Goal: Task Accomplishment & Management: Use online tool/utility

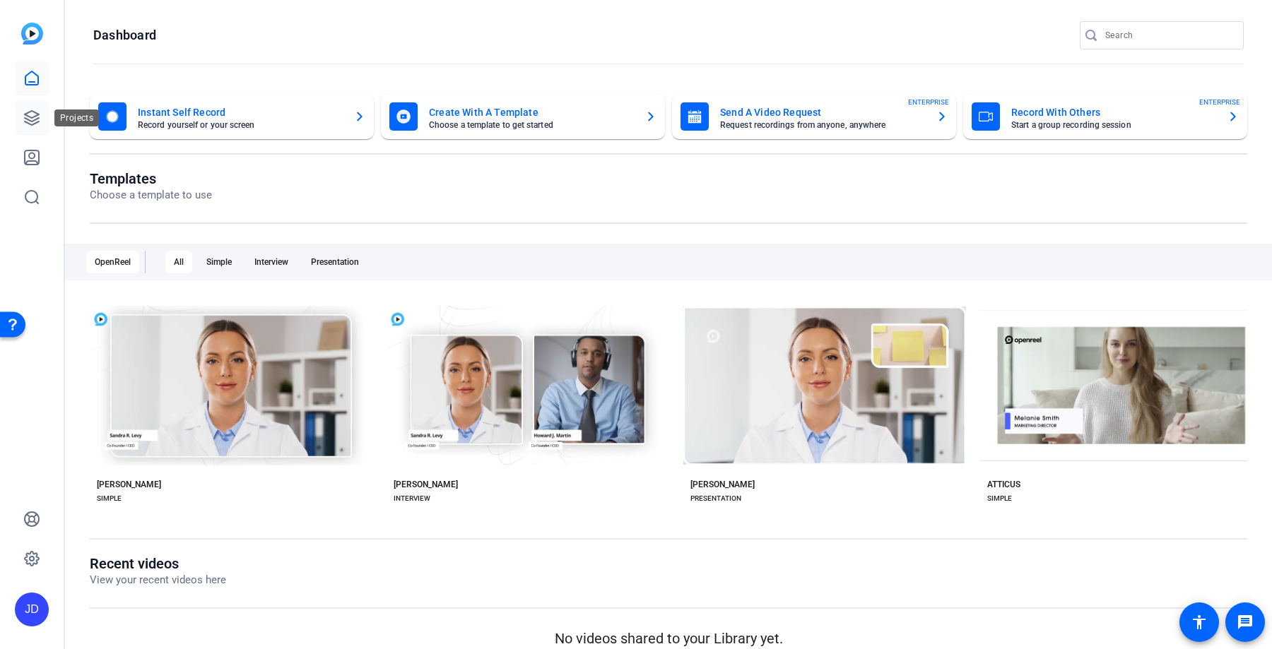
click at [27, 113] on icon at bounding box center [32, 118] width 14 height 14
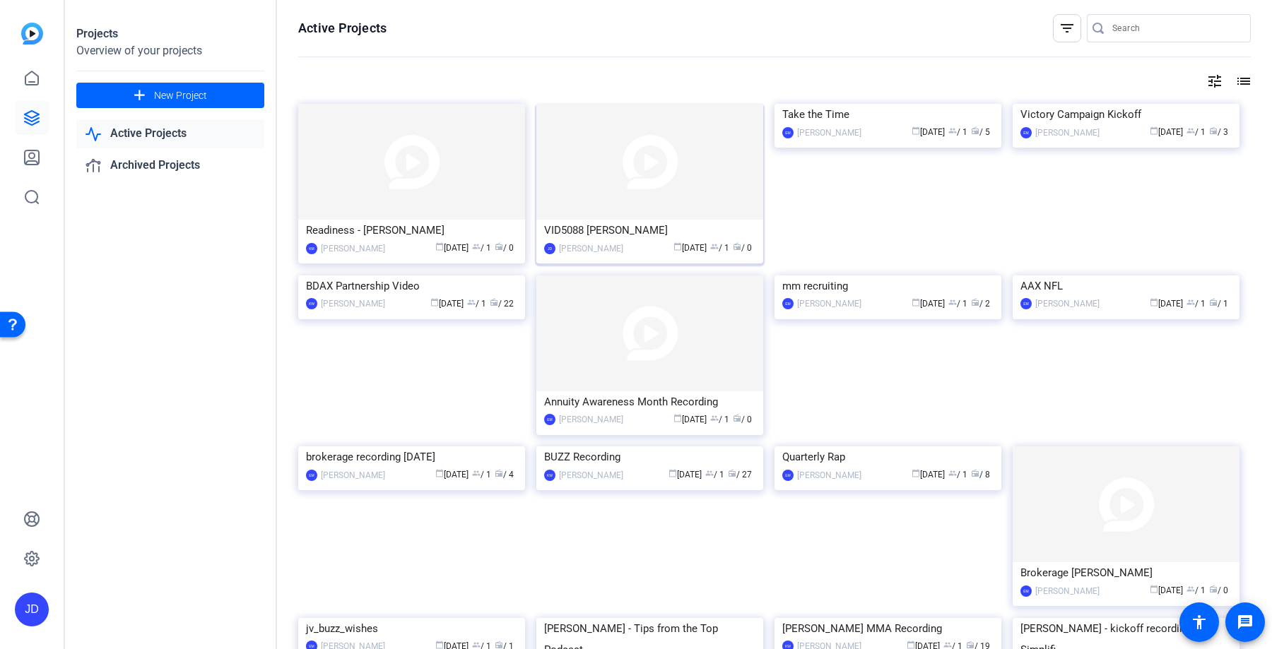
click at [651, 211] on img at bounding box center [649, 162] width 227 height 116
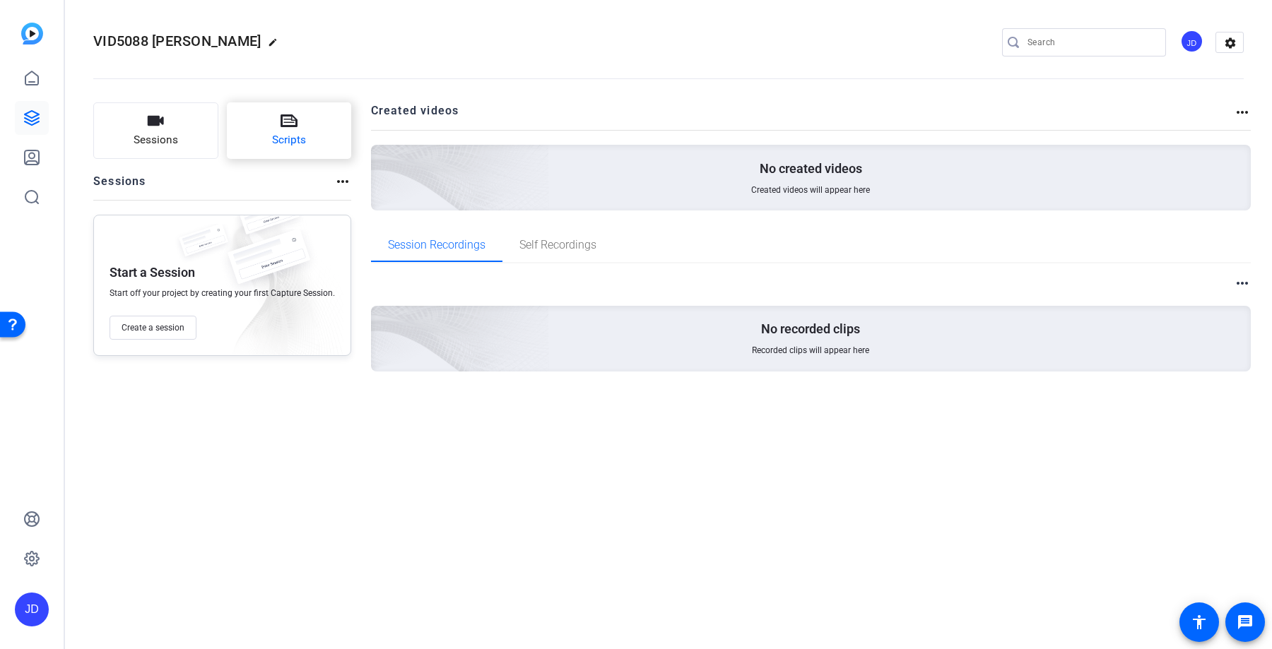
click at [317, 105] on button "Scripts" at bounding box center [289, 130] width 125 height 57
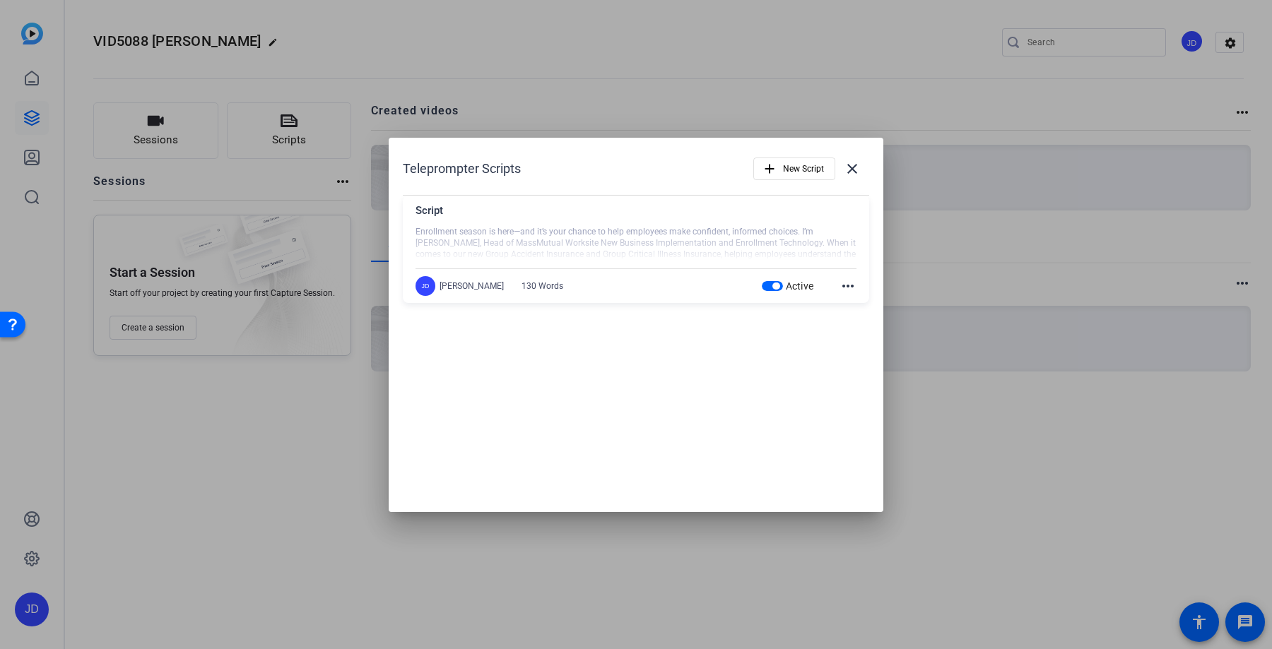
click at [683, 235] on div at bounding box center [635, 243] width 441 height 35
click at [852, 176] on mat-icon "close" at bounding box center [852, 168] width 17 height 17
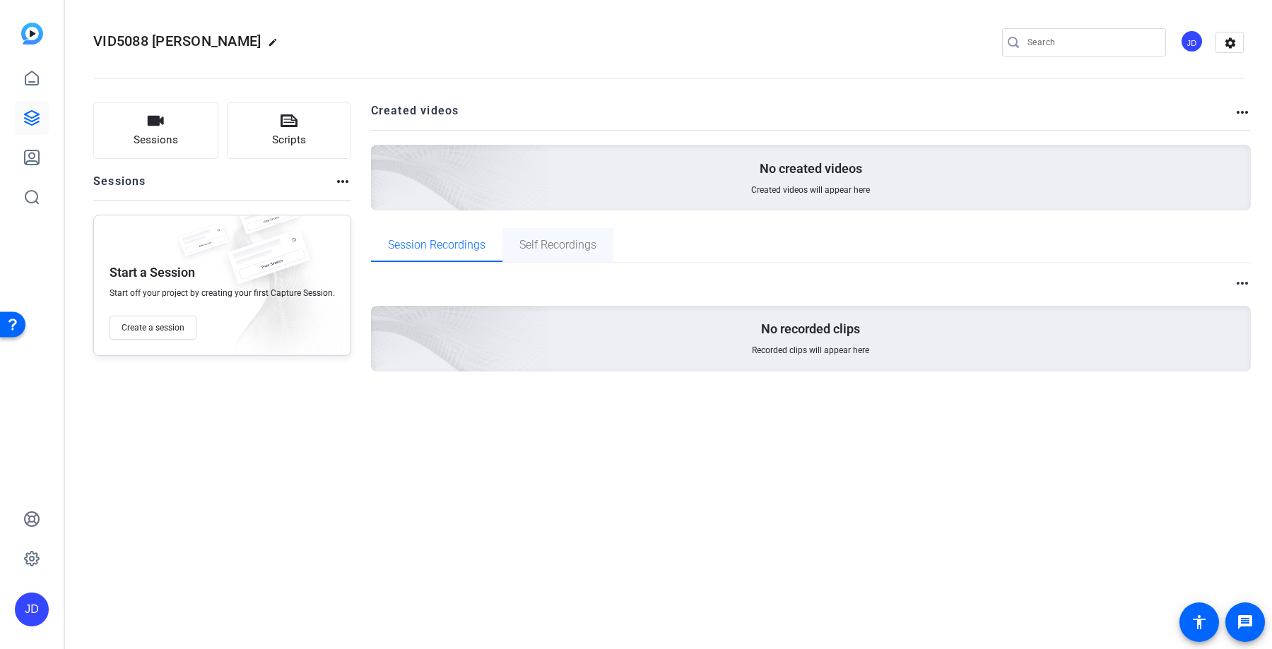
click at [563, 244] on span "Self Recordings" at bounding box center [557, 245] width 77 height 11
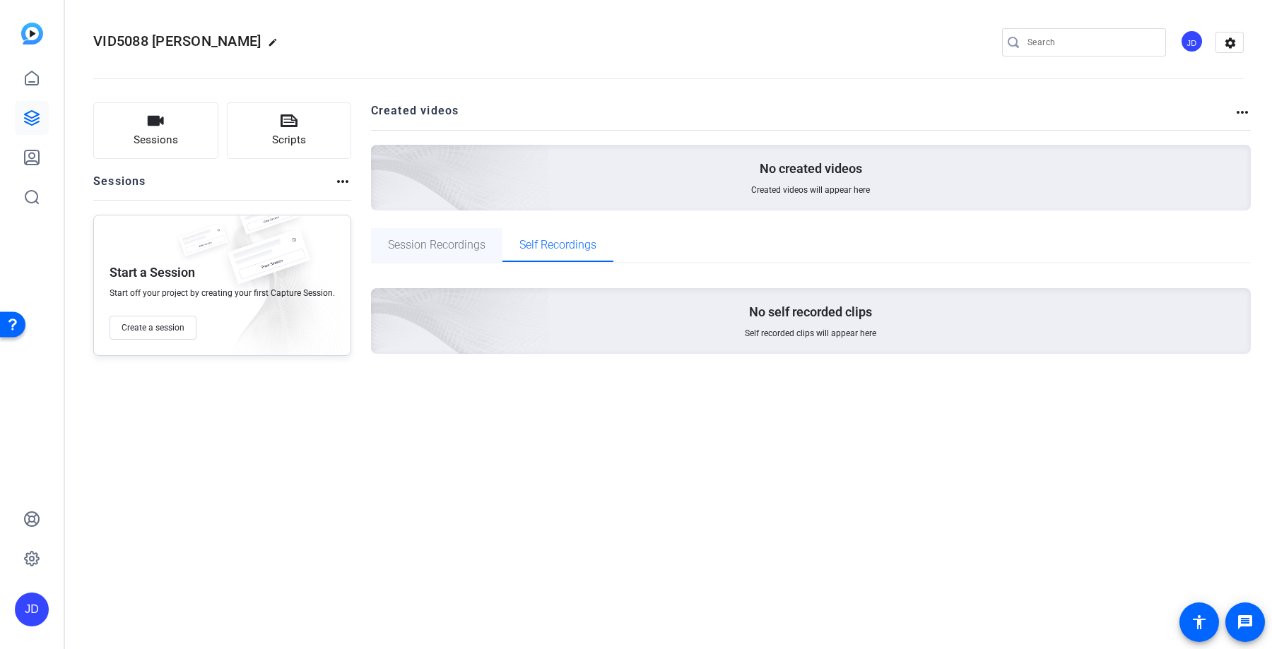
click at [433, 232] on span "Session Recordings" at bounding box center [437, 245] width 98 height 34
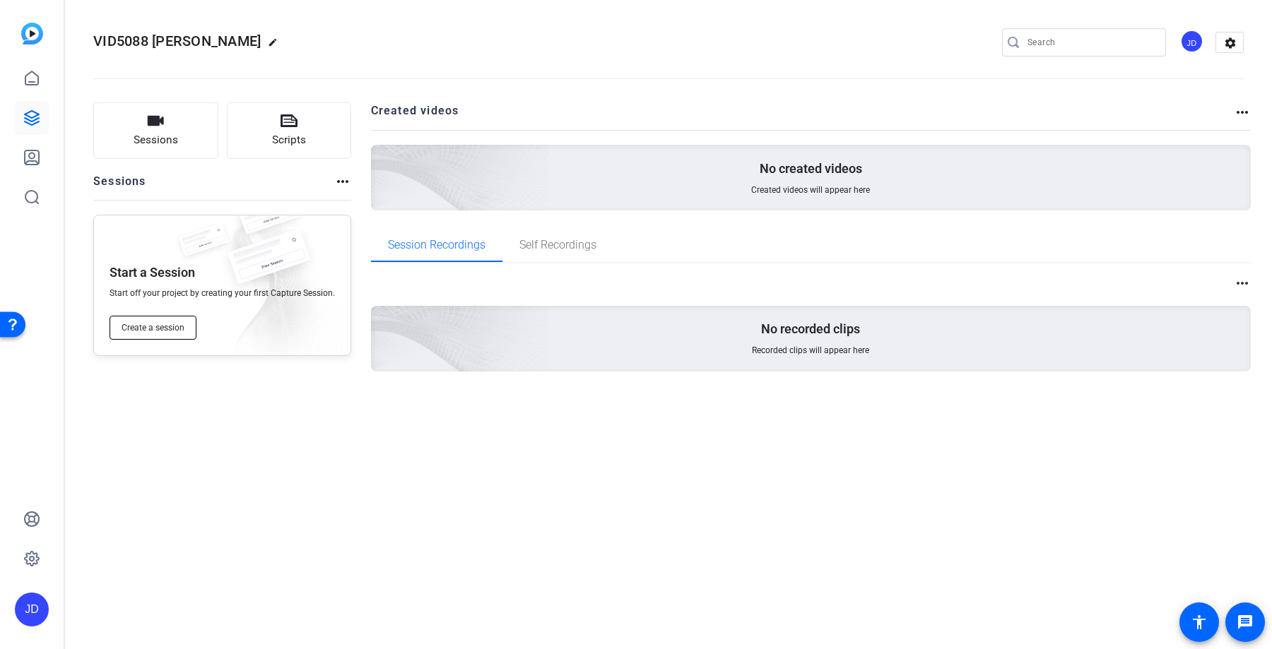
click at [161, 325] on span "Create a session" at bounding box center [153, 327] width 63 height 11
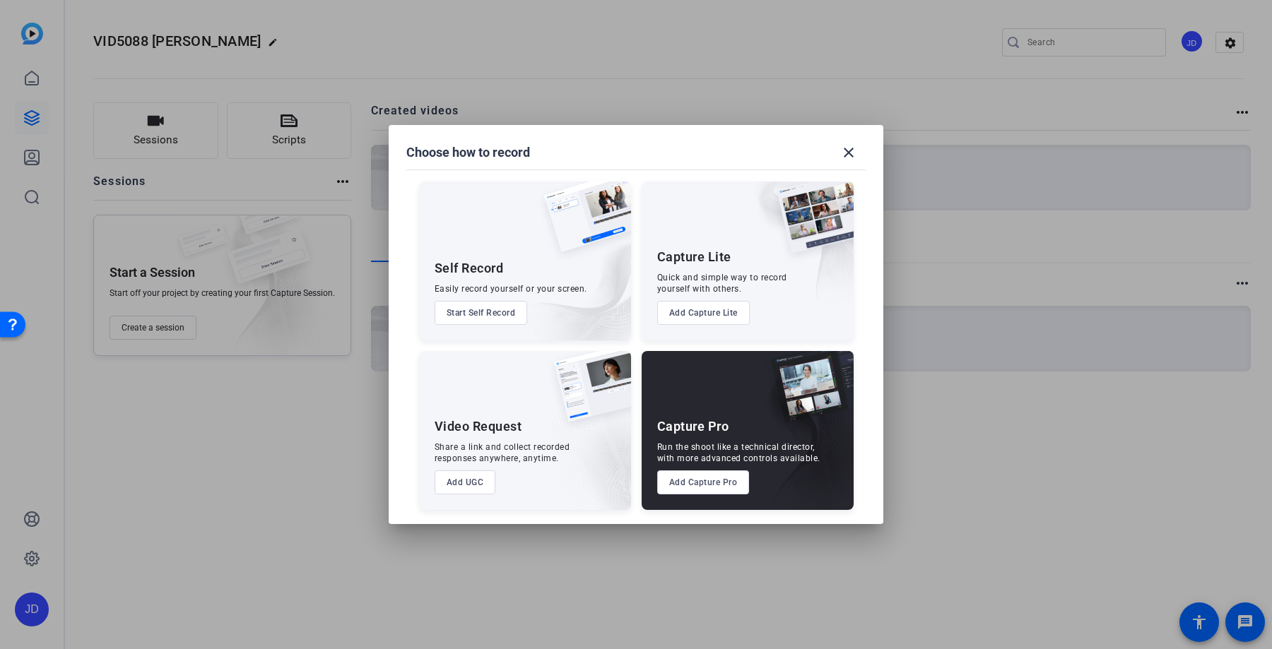
click at [701, 480] on button "Add Capture Pro" at bounding box center [703, 483] width 93 height 24
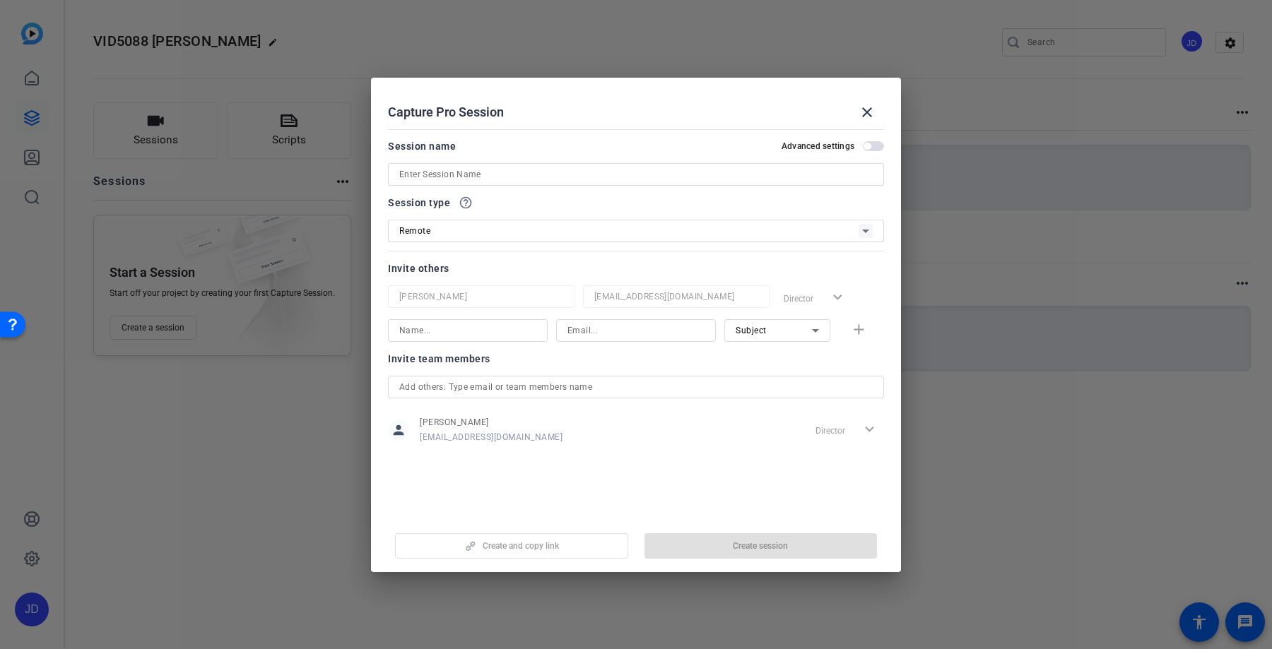
click at [606, 170] on input at bounding box center [635, 174] width 473 height 17
type input "Test"
click at [757, 541] on span "Create session" at bounding box center [760, 546] width 55 height 11
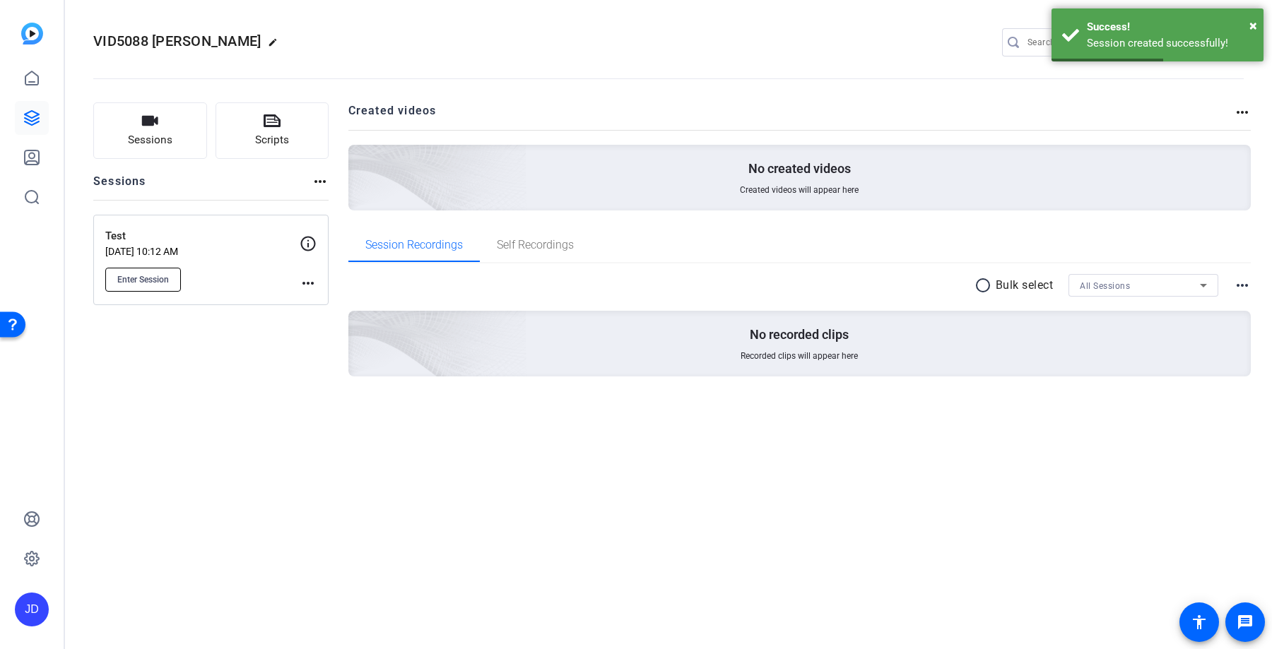
click at [176, 281] on button "Enter Session" at bounding box center [143, 280] width 76 height 24
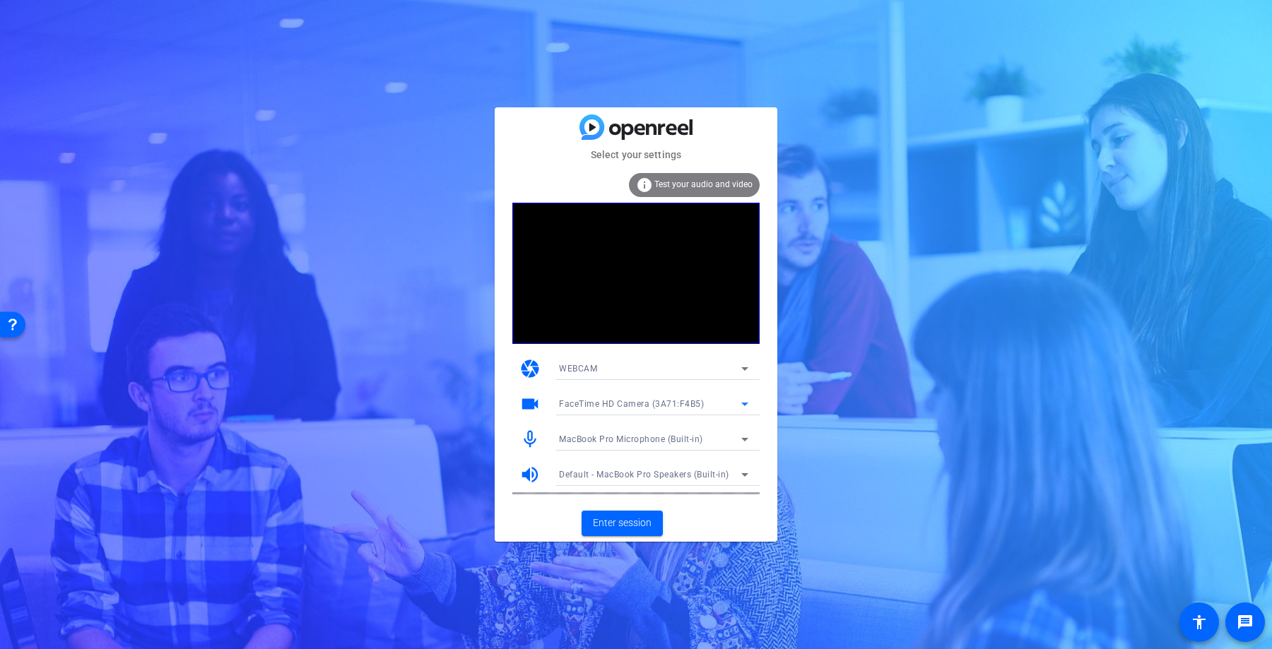
click at [742, 404] on icon at bounding box center [744, 404] width 17 height 17
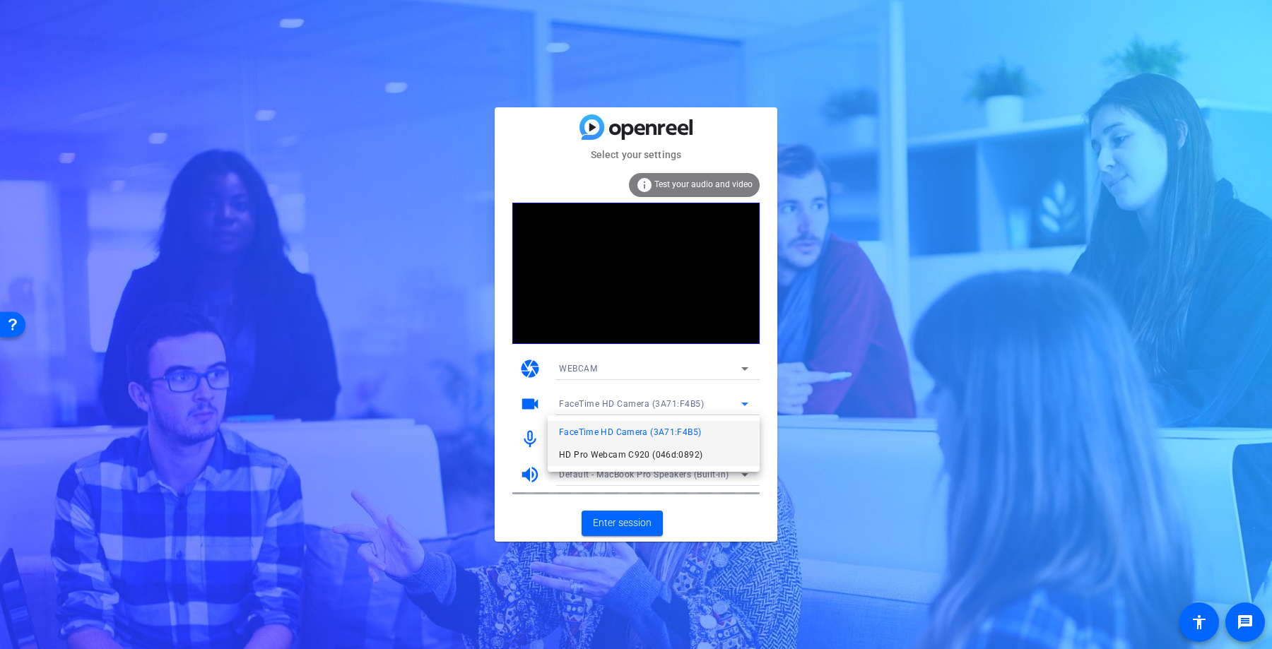
click at [699, 452] on mat-option "HD Pro Webcam C920 (046d:0892)" at bounding box center [654, 455] width 212 height 23
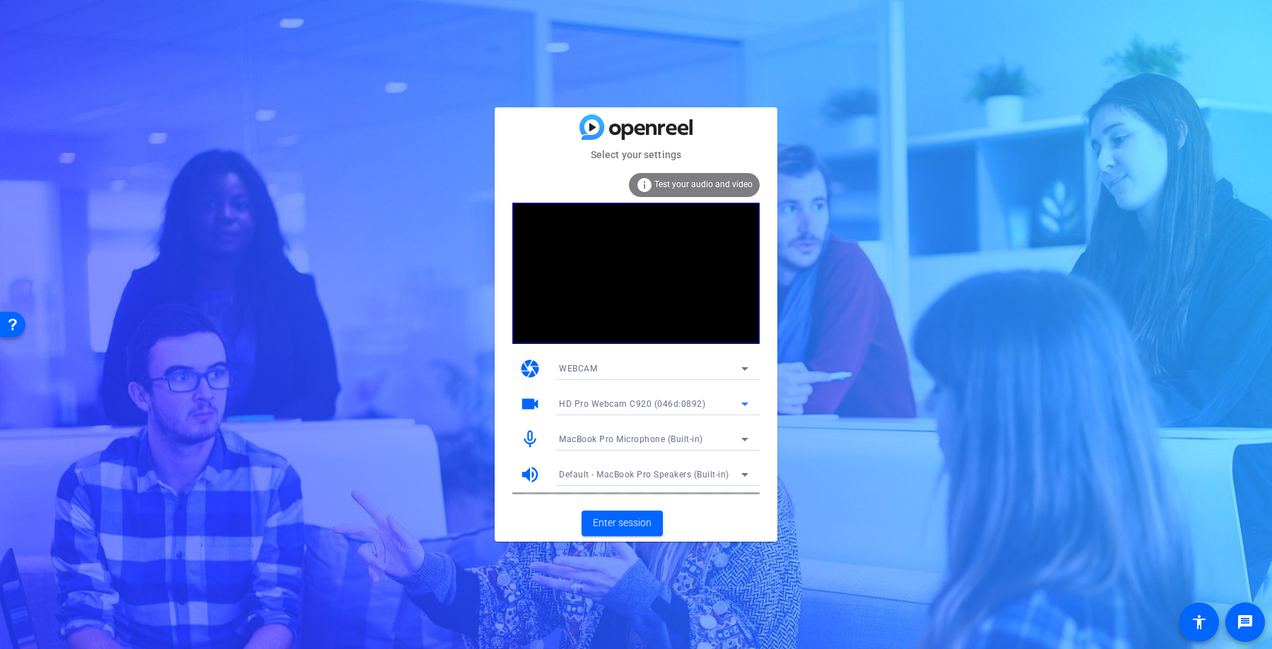
click at [745, 372] on icon at bounding box center [744, 368] width 17 height 17
click at [737, 358] on div at bounding box center [636, 324] width 1272 height 649
click at [747, 396] on icon at bounding box center [744, 404] width 17 height 17
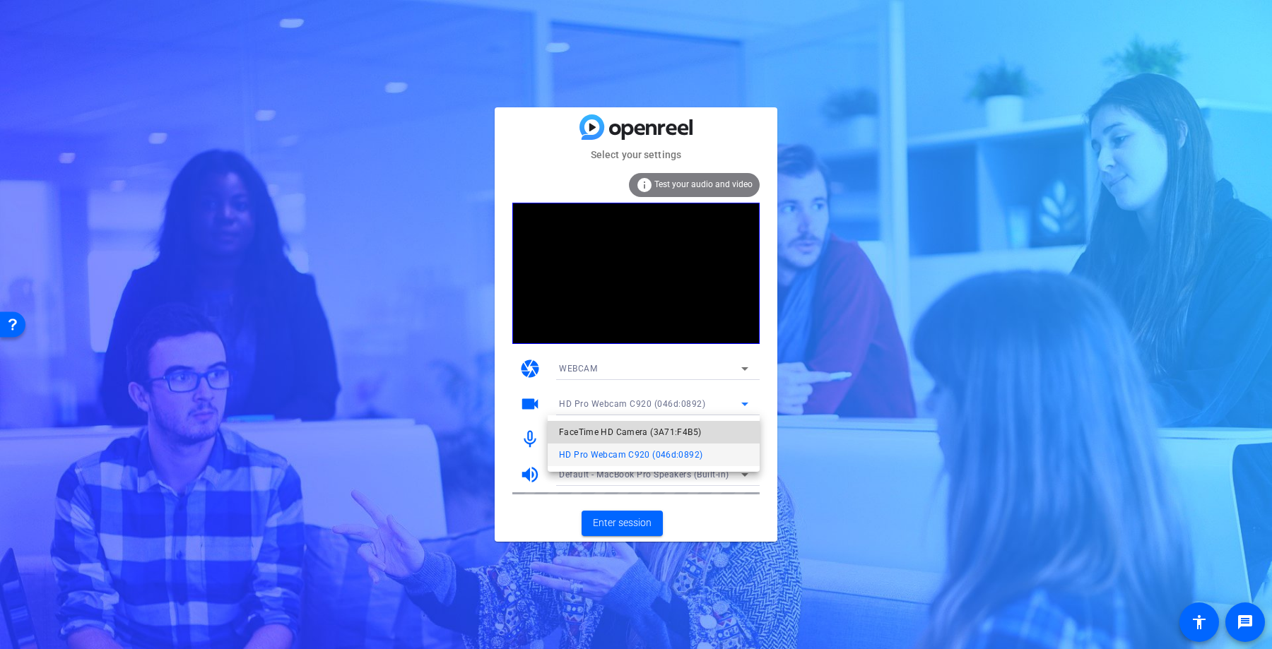
click at [709, 436] on mat-option "FaceTime HD Camera (3A71:F4B5)" at bounding box center [654, 432] width 212 height 23
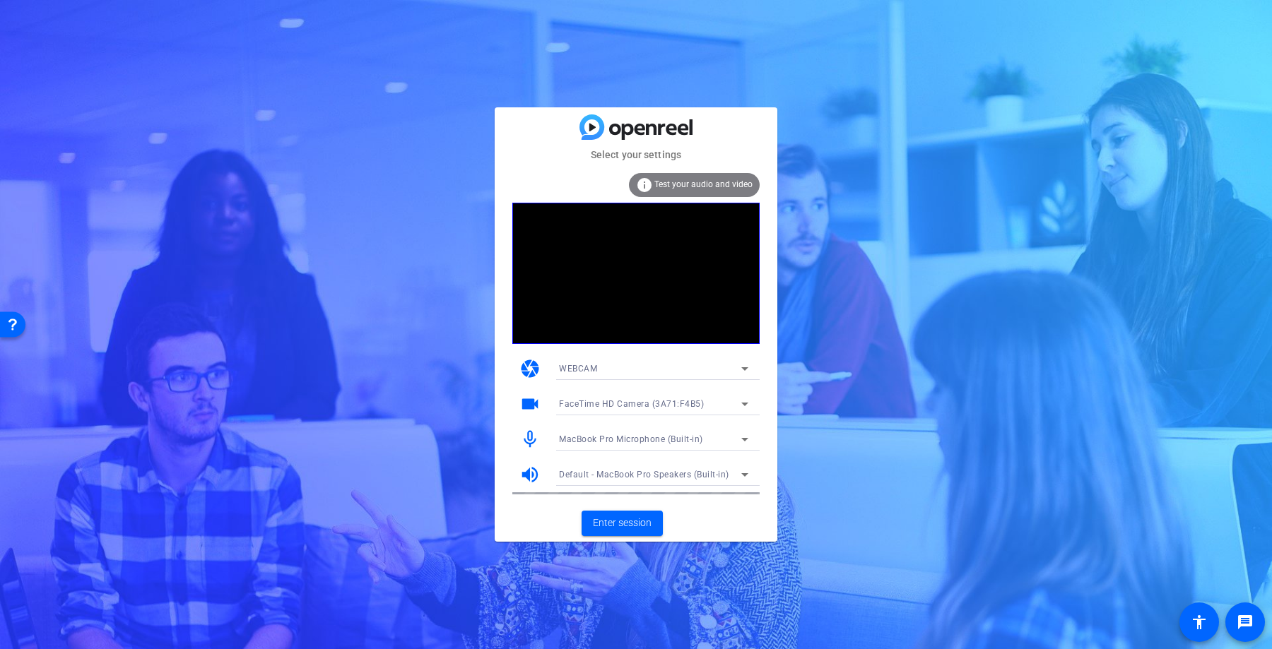
click at [737, 394] on div "FaceTime HD Camera (3A71:F4B5)" at bounding box center [653, 404] width 189 height 23
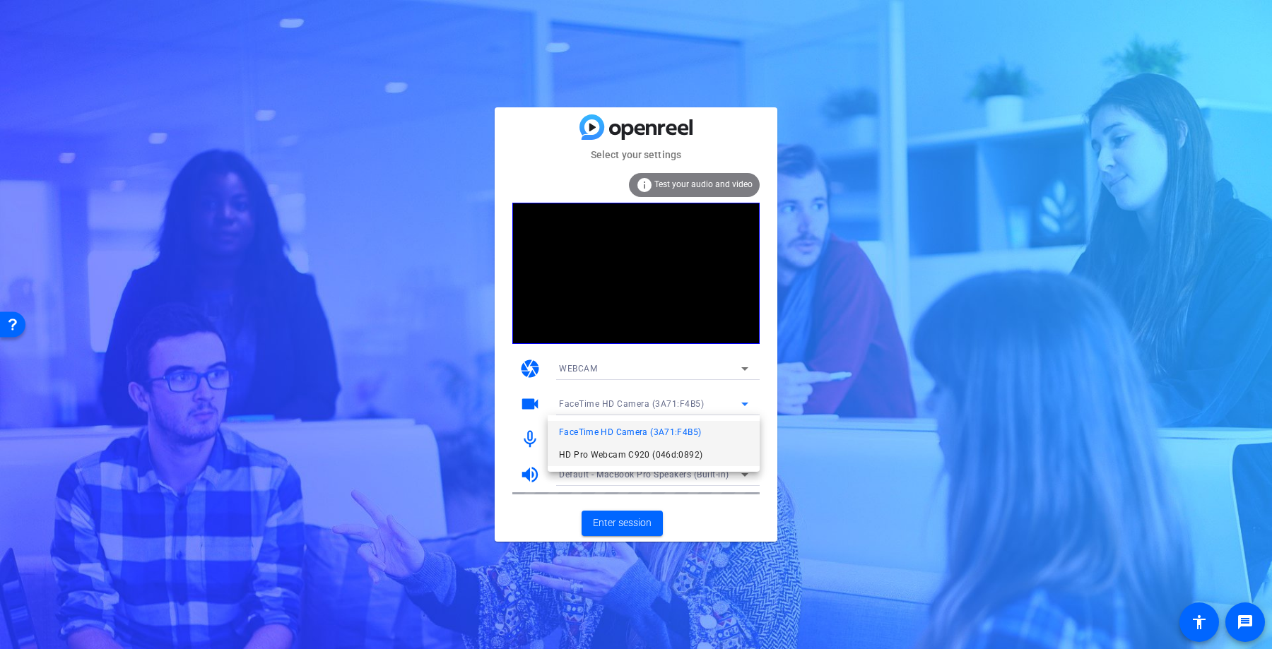
click at [694, 450] on span "HD Pro Webcam C920 (046d:0892)" at bounding box center [630, 455] width 143 height 17
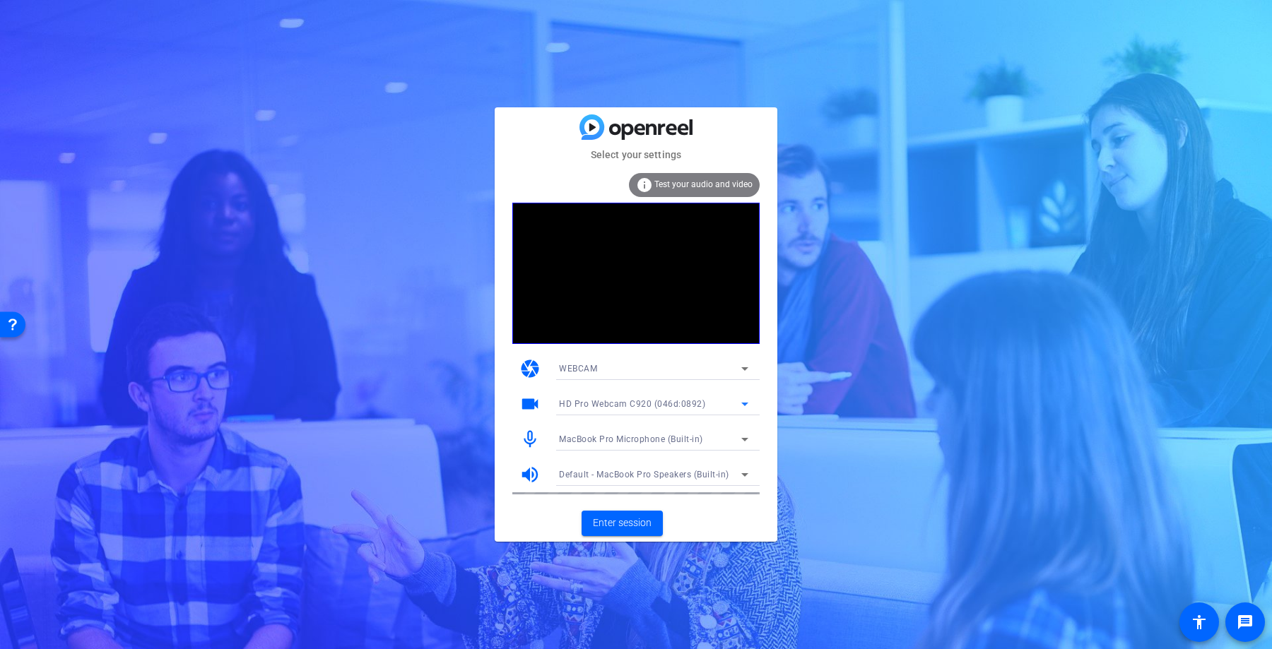
click at [744, 406] on icon at bounding box center [744, 405] width 7 height 4
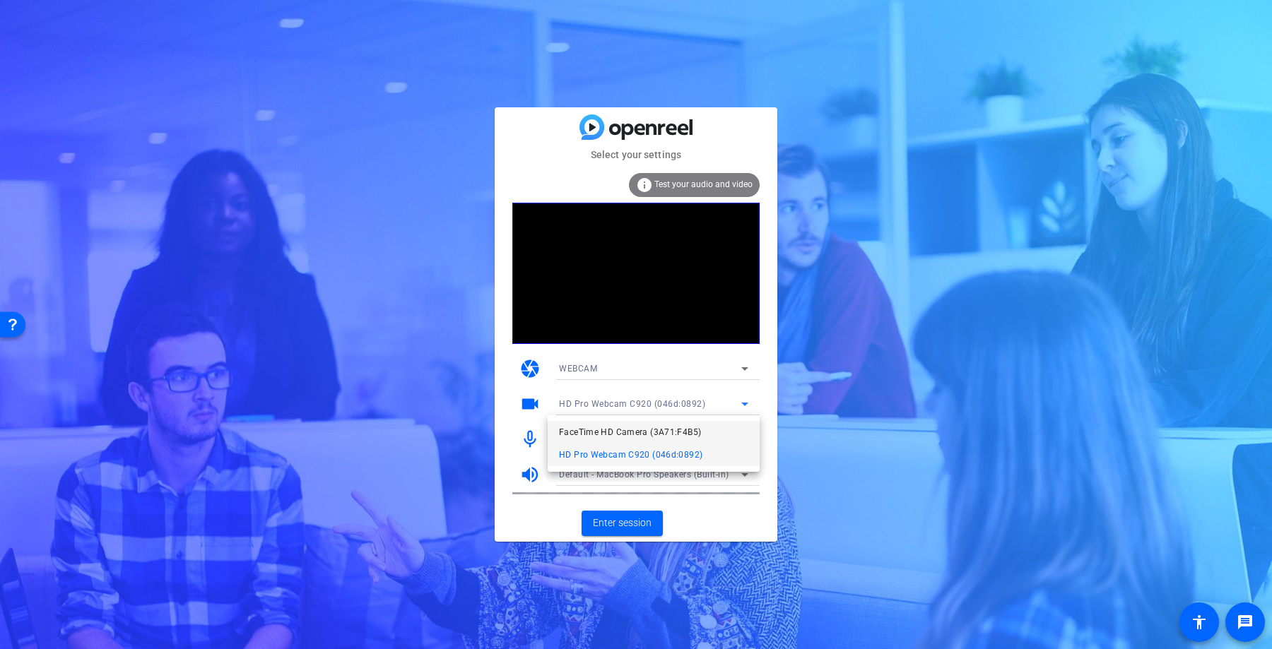
click at [721, 426] on mat-option "FaceTime HD Camera (3A71:F4B5)" at bounding box center [654, 432] width 212 height 23
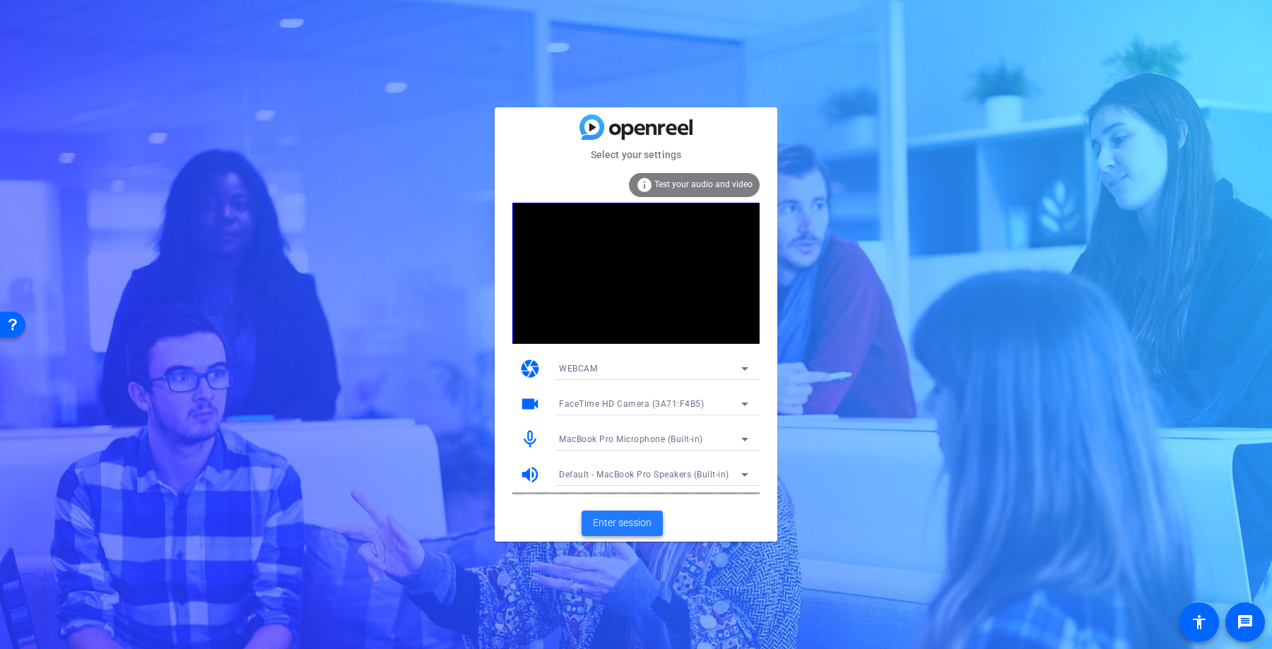
click at [624, 519] on span "Enter session" at bounding box center [622, 523] width 59 height 15
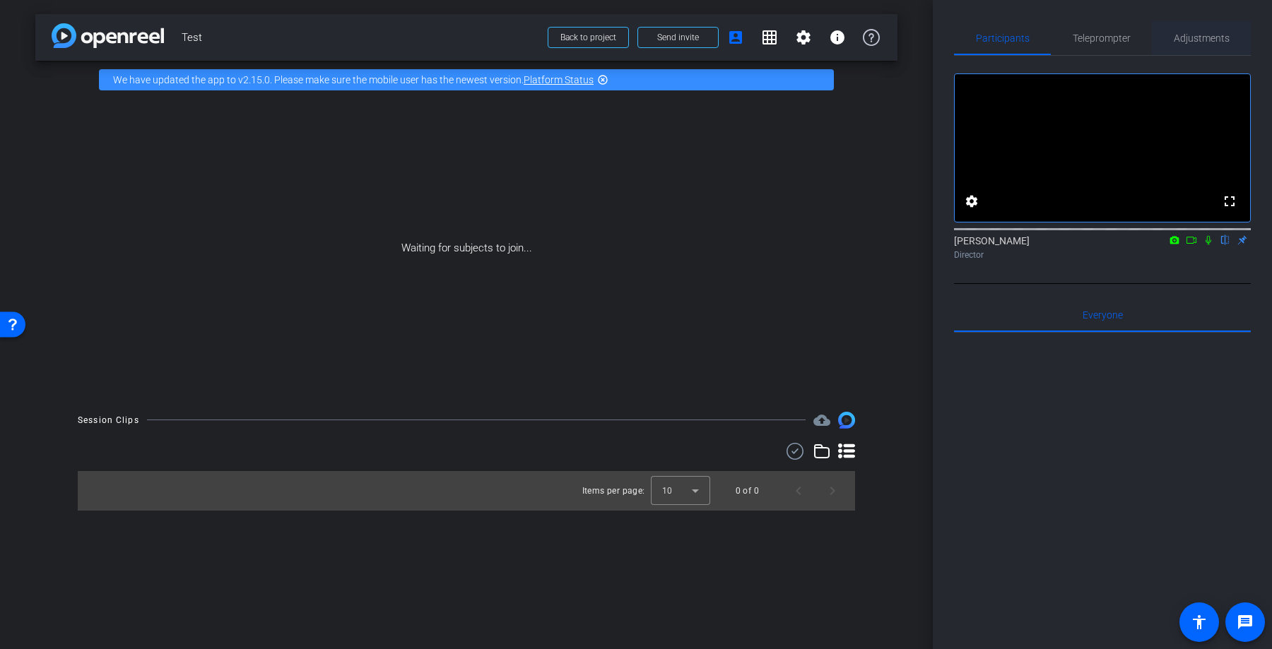
click at [1203, 35] on span "Adjustments" at bounding box center [1202, 38] width 56 height 10
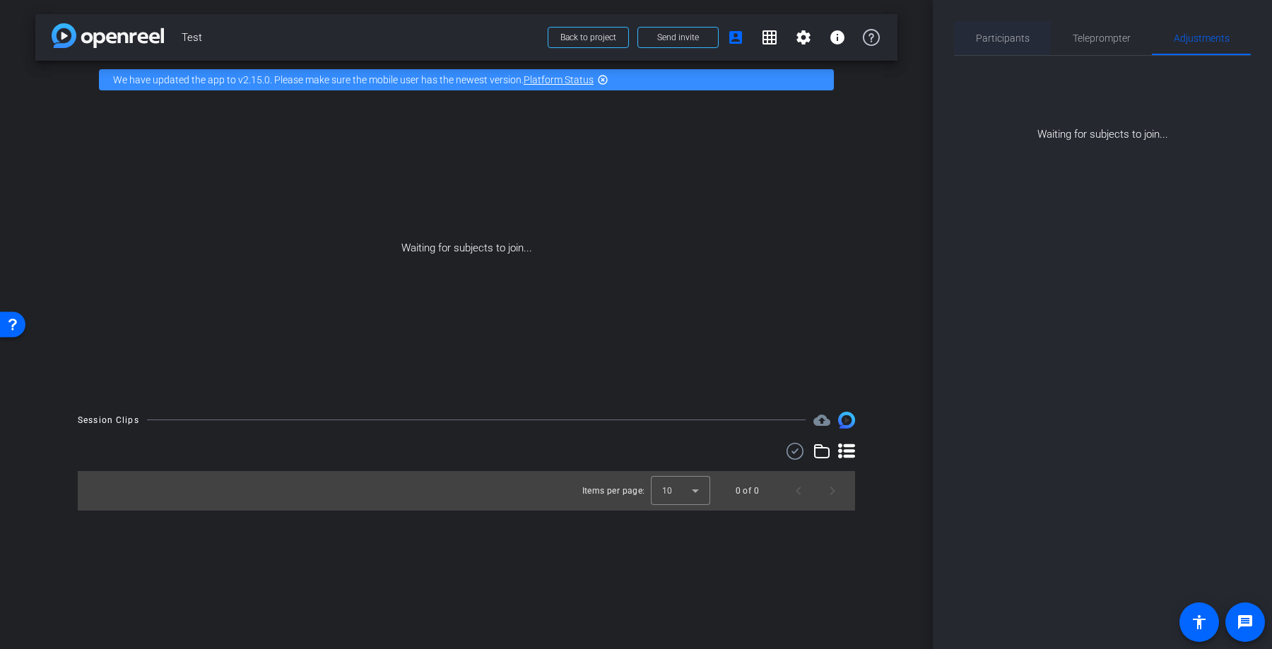
click at [1019, 34] on span "Participants" at bounding box center [1003, 38] width 54 height 10
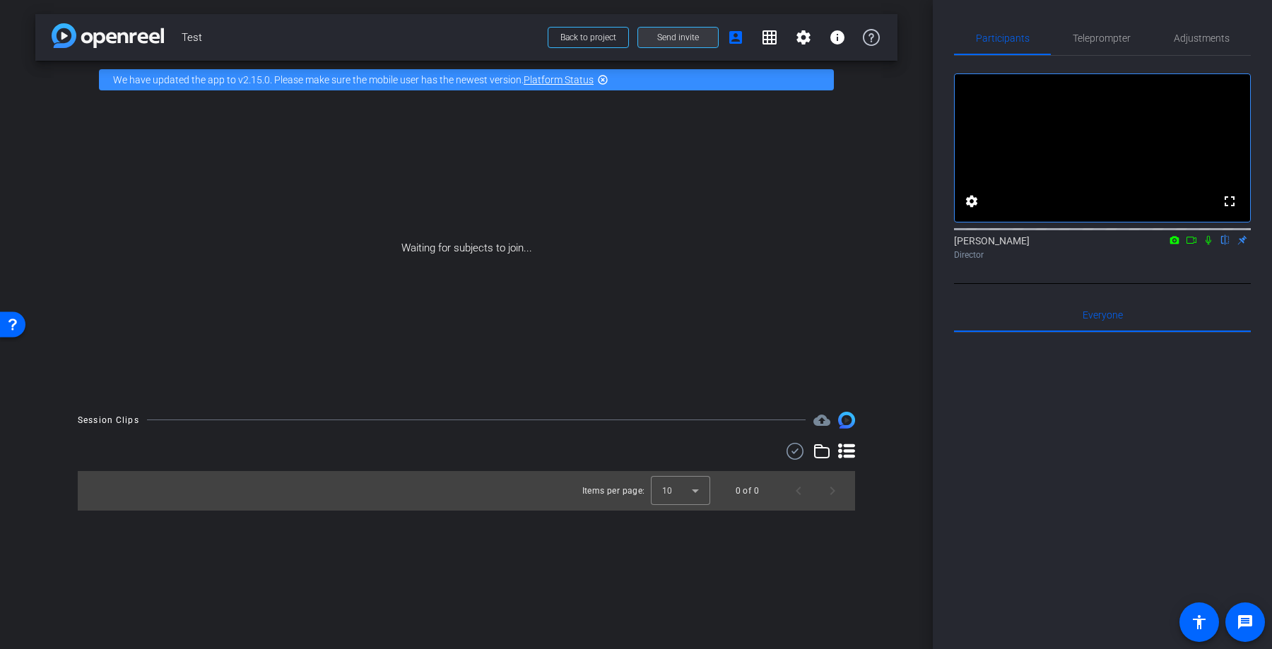
click at [684, 41] on span "Send invite" at bounding box center [678, 37] width 42 height 11
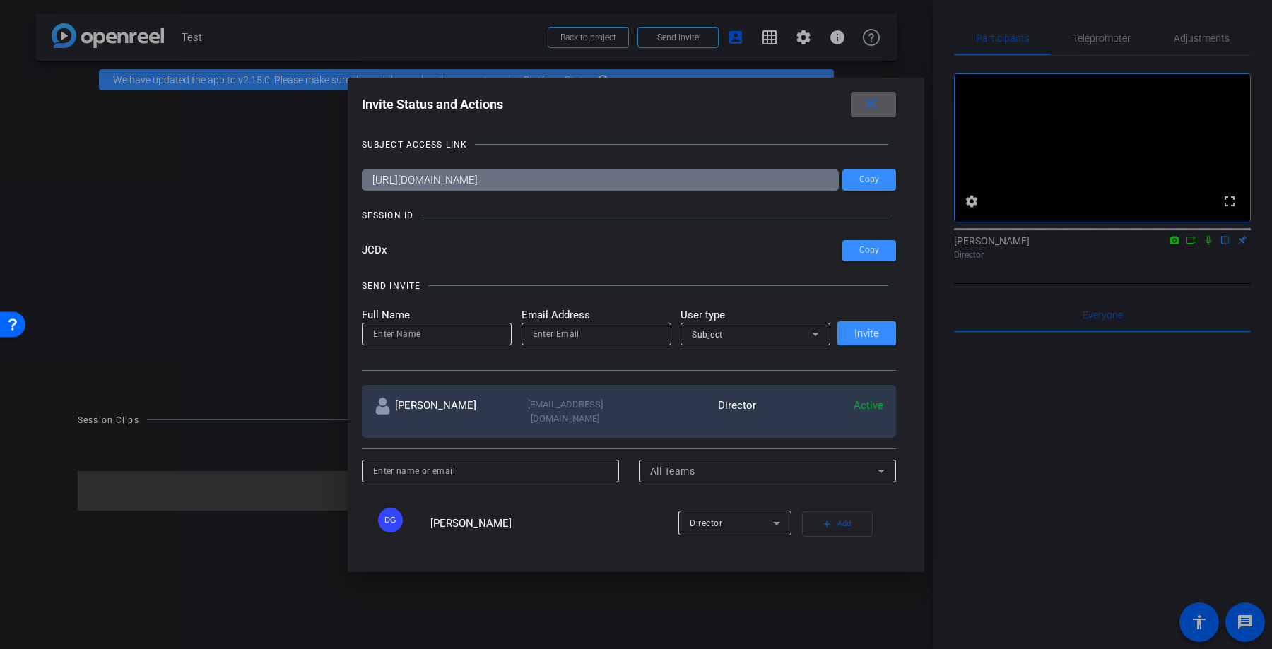
click at [871, 107] on mat-icon "close" at bounding box center [871, 104] width 18 height 18
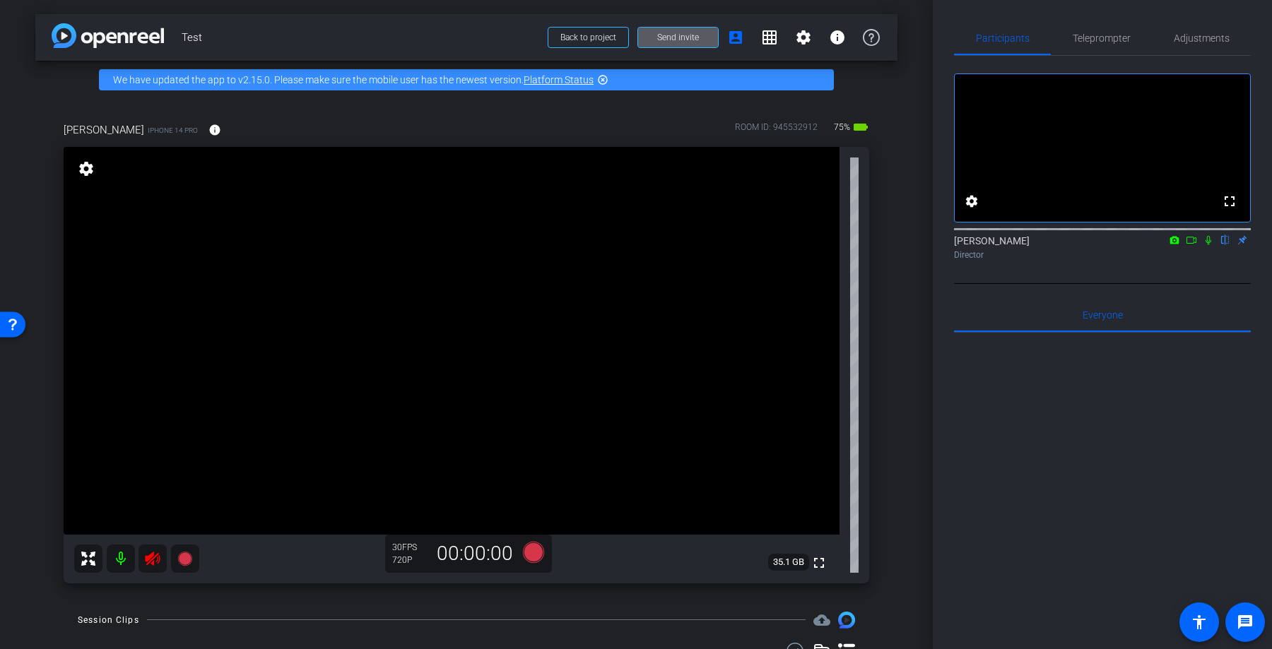
click at [121, 547] on mat-icon at bounding box center [121, 559] width 28 height 28
click at [131, 553] on mat-icon at bounding box center [121, 559] width 28 height 28
click at [156, 562] on icon at bounding box center [152, 558] width 17 height 17
click at [122, 557] on mat-icon at bounding box center [121, 559] width 28 height 28
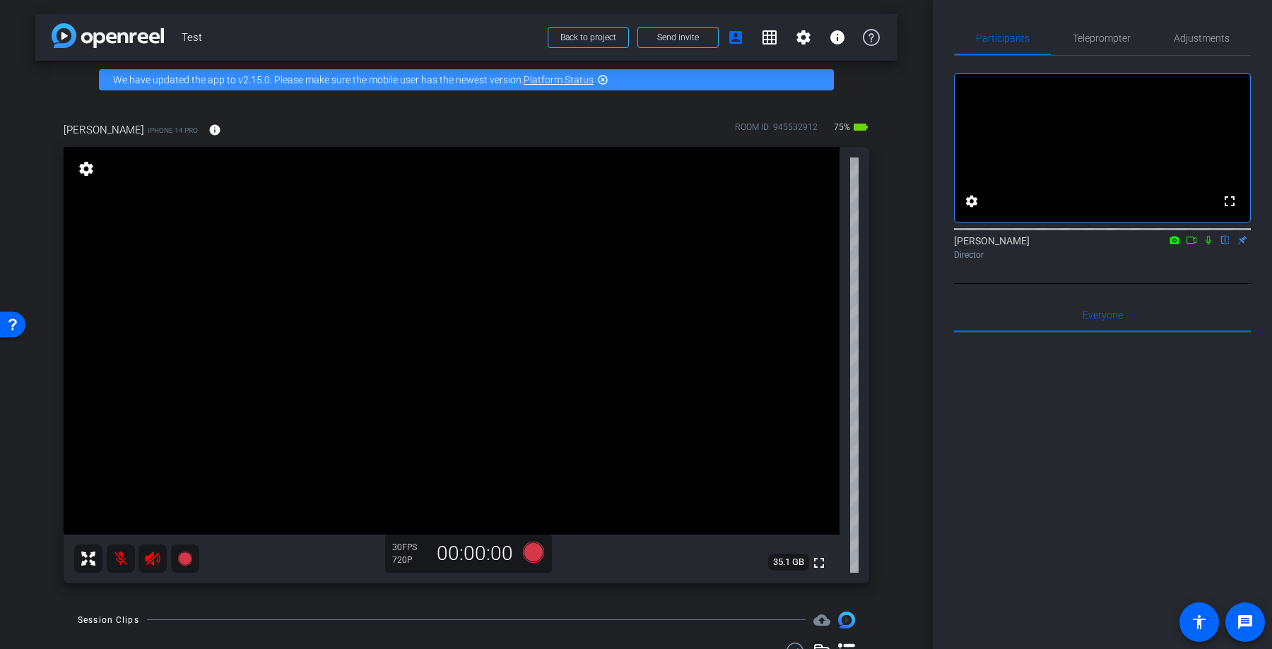
click at [1201, 247] on mat-icon at bounding box center [1208, 240] width 17 height 13
click at [1192, 245] on icon at bounding box center [1191, 240] width 11 height 10
click at [1206, 244] on icon at bounding box center [1208, 240] width 8 height 8
click at [1118, 42] on span "Teleprompter" at bounding box center [1102, 38] width 58 height 10
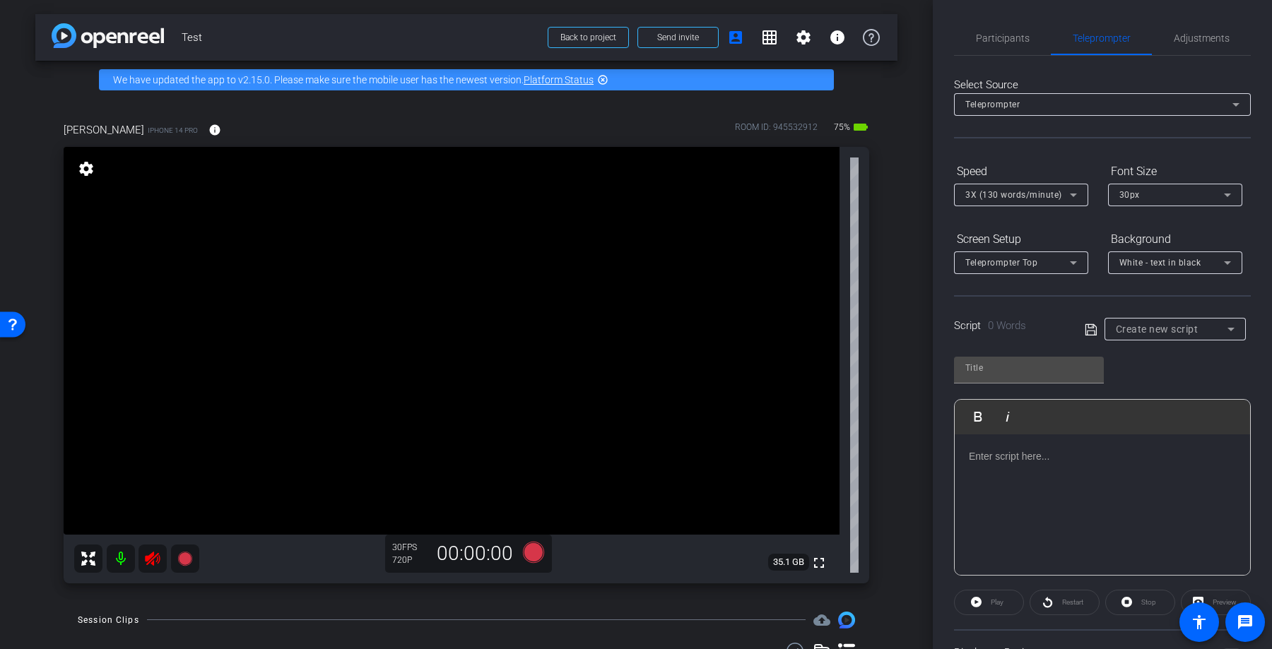
click at [1206, 333] on div "Create new script" at bounding box center [1172, 329] width 112 height 17
click at [1170, 369] on mat-option "Script" at bounding box center [1174, 380] width 141 height 23
type input "Script"
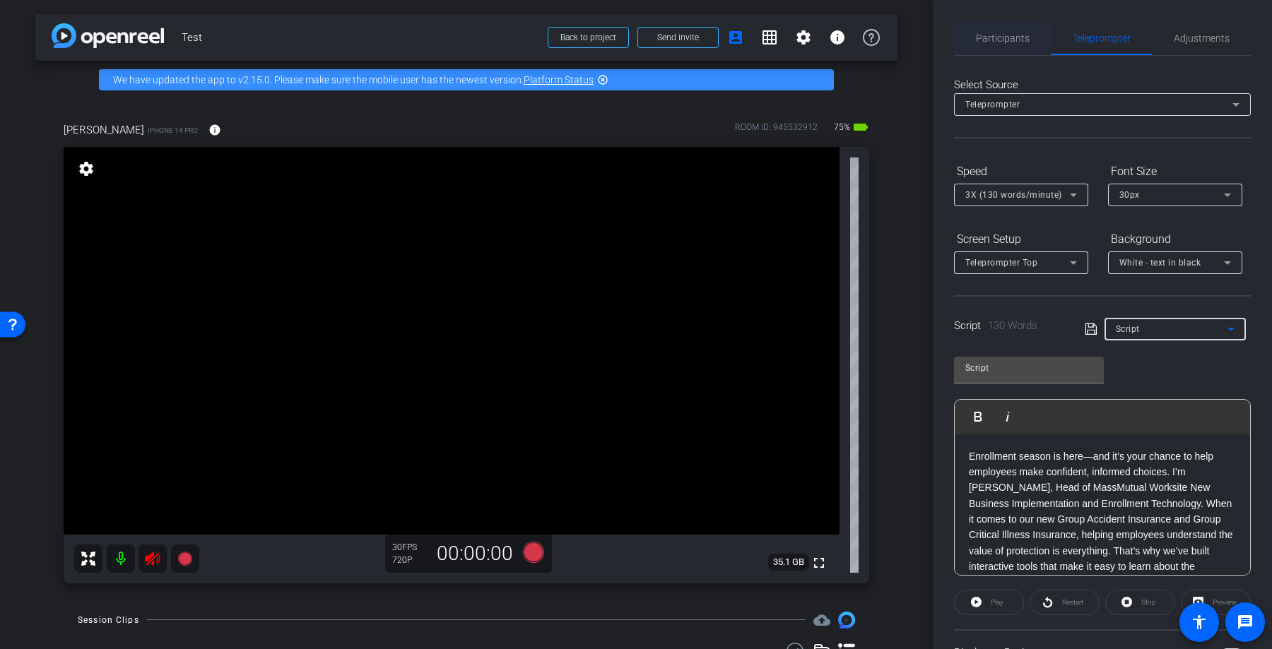
click at [1018, 45] on span "Participants" at bounding box center [1003, 38] width 54 height 34
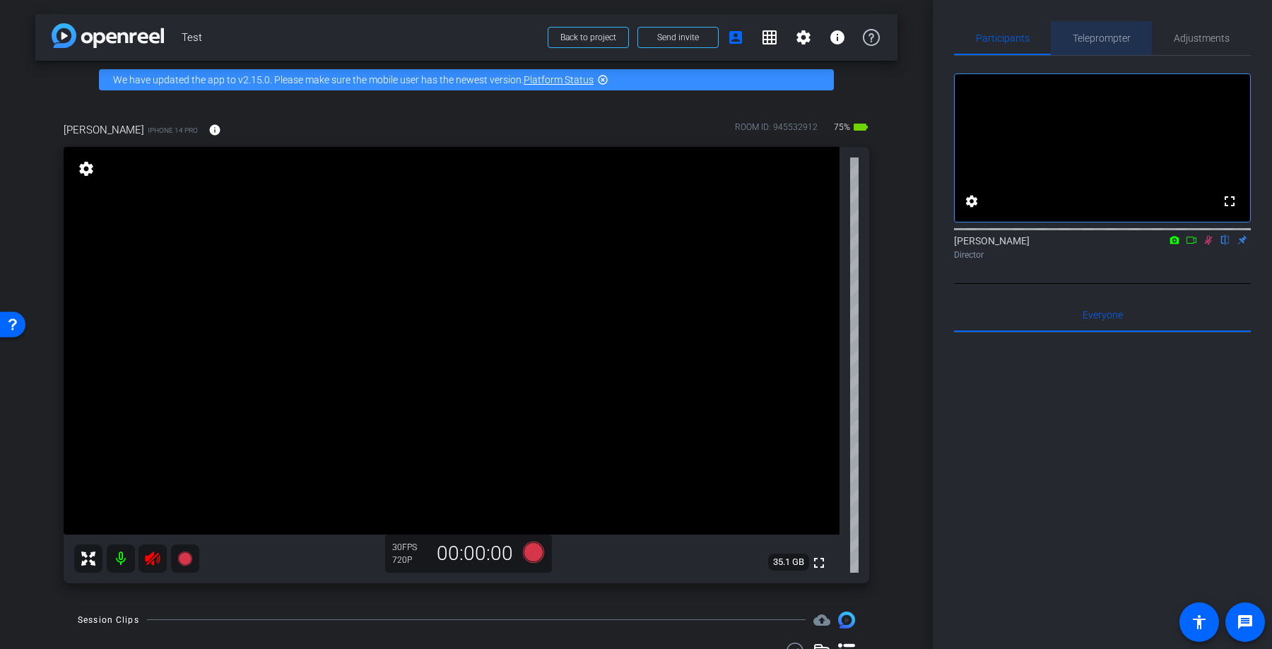
click at [1068, 38] on div "Teleprompter" at bounding box center [1101, 38] width 101 height 34
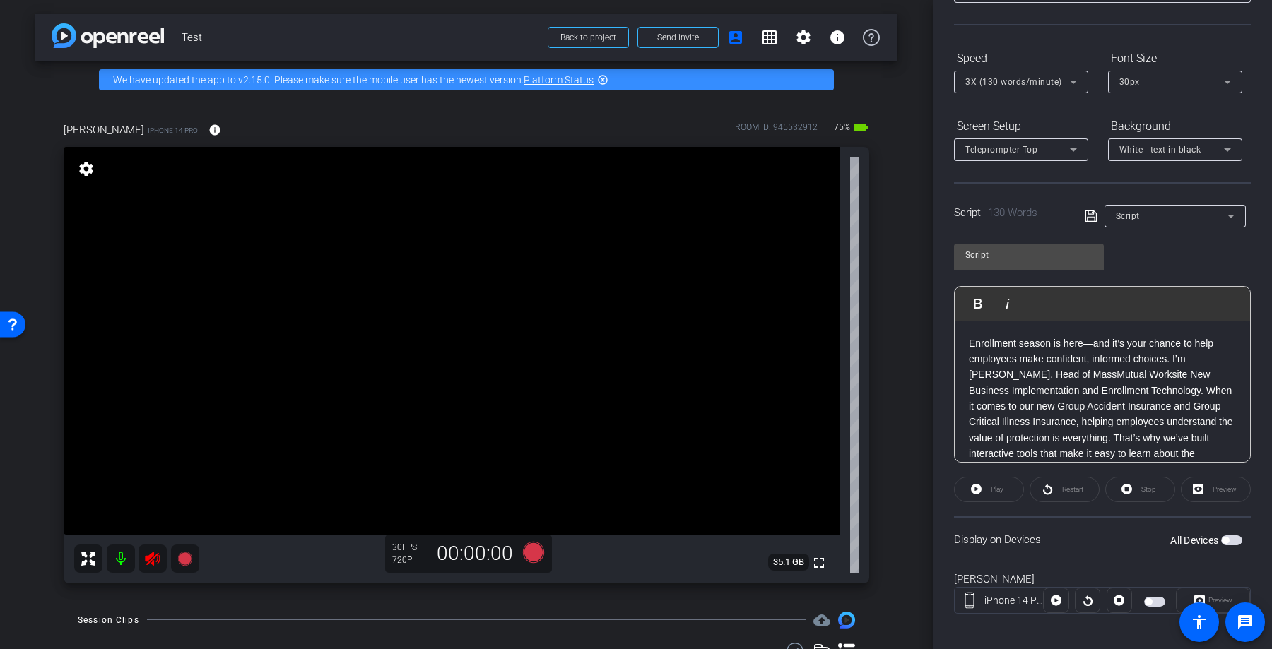
scroll to position [123, 0]
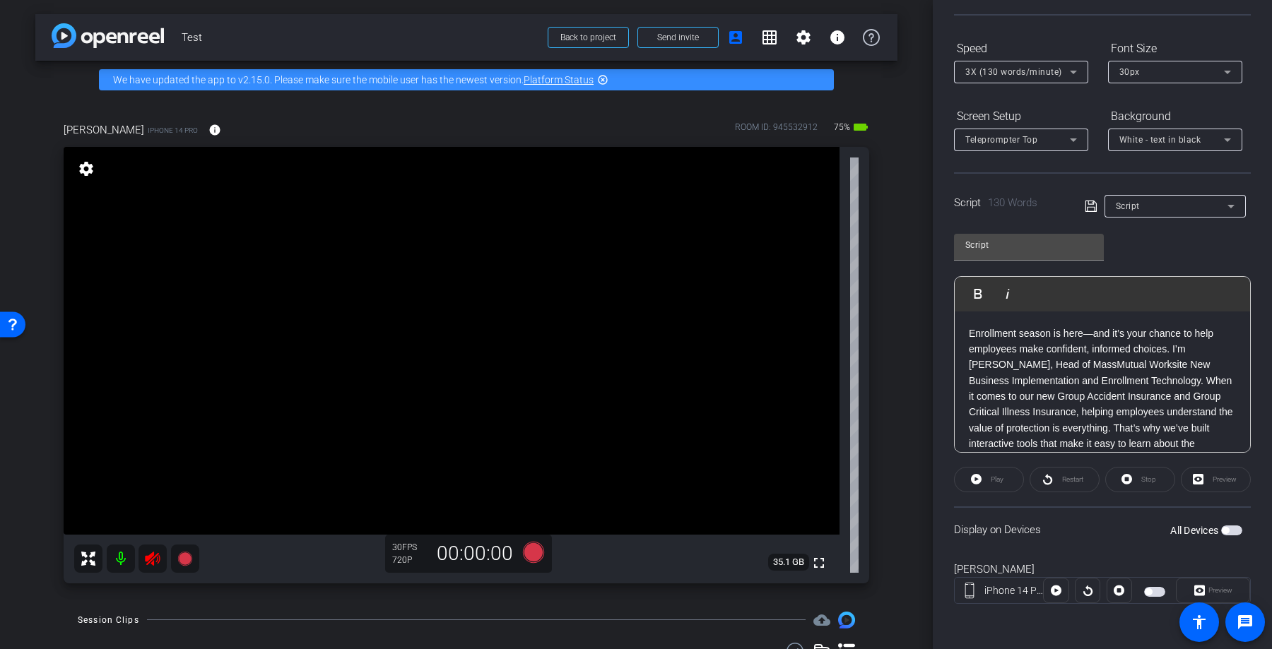
click at [974, 481] on div "Play" at bounding box center [989, 479] width 70 height 25
click at [980, 478] on div "Play" at bounding box center [989, 479] width 70 height 25
click at [1034, 357] on p "Enrollment season is here—and it’s your chance to help employees make confident…" at bounding box center [1102, 452] width 267 height 253
click at [1237, 540] on div "Display on Devices All Devices" at bounding box center [1102, 530] width 297 height 46
click at [1222, 526] on span "button" at bounding box center [1231, 531] width 21 height 10
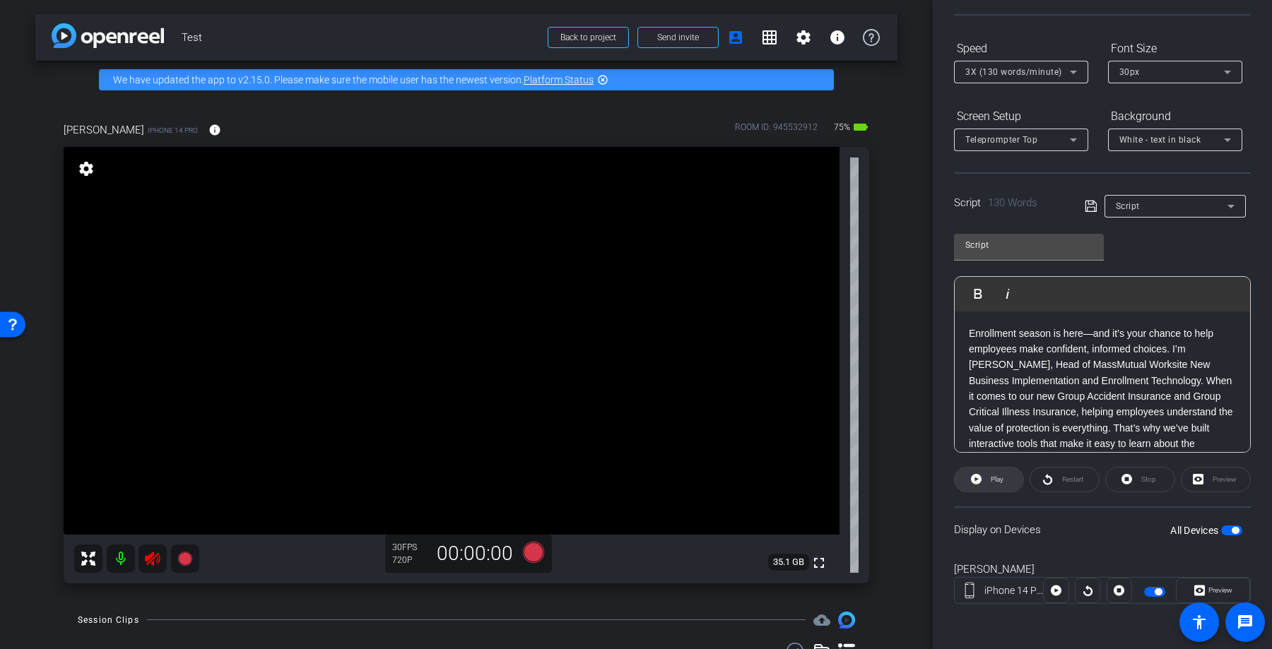
click at [991, 480] on span "Play" at bounding box center [997, 480] width 13 height 8
click at [975, 473] on icon at bounding box center [973, 480] width 11 height 18
click at [971, 334] on p "Enrollment season is here—and it’s your chance to help employees make confident…" at bounding box center [1102, 452] width 267 height 253
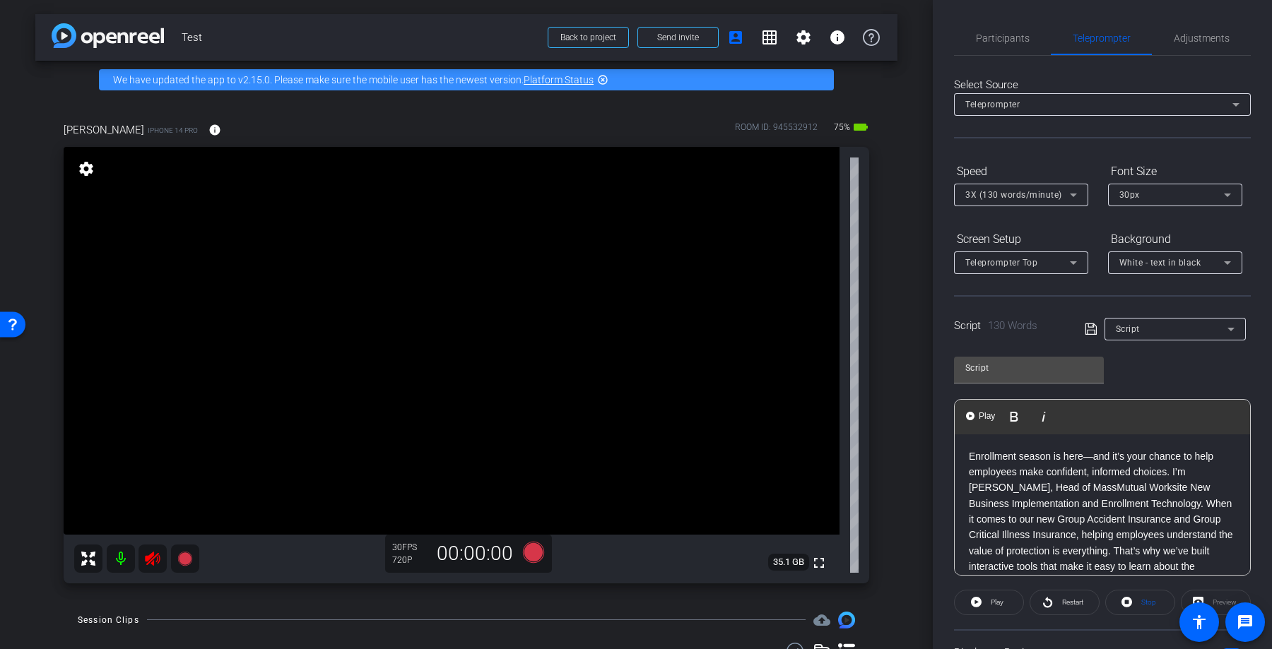
click at [1027, 193] on span "3X (130 words/minute)" at bounding box center [1013, 195] width 97 height 10
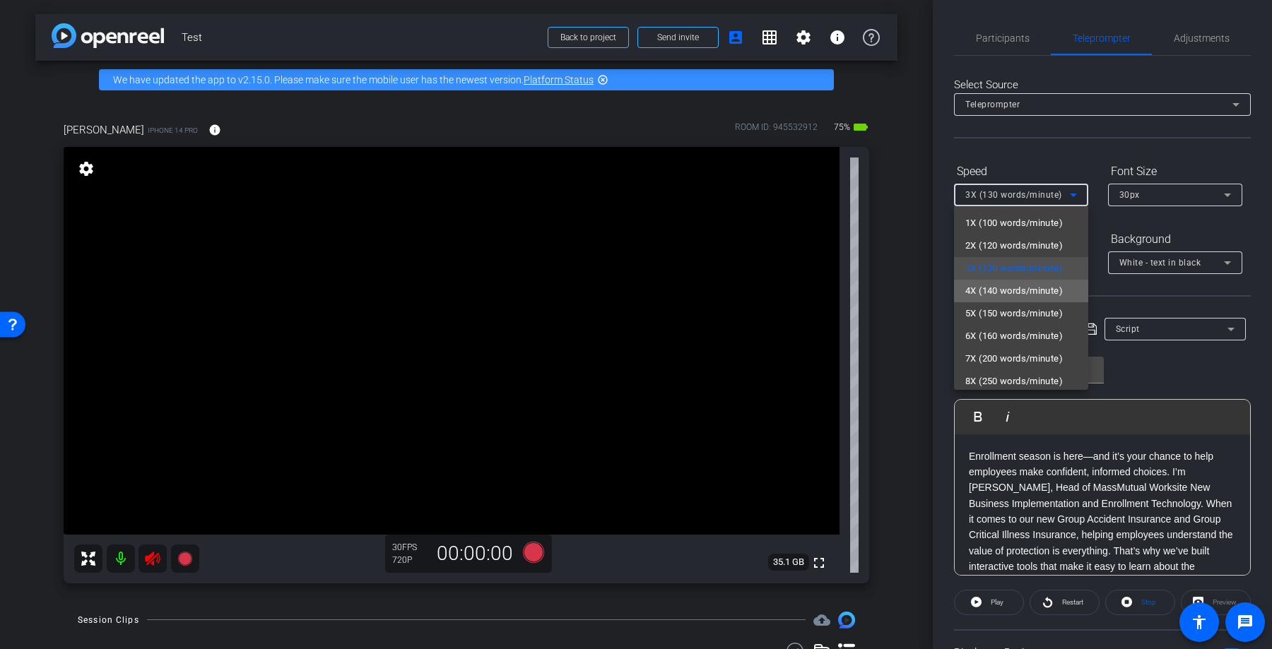
click at [1007, 281] on mat-option "4X (140 words/minute)" at bounding box center [1021, 291] width 134 height 23
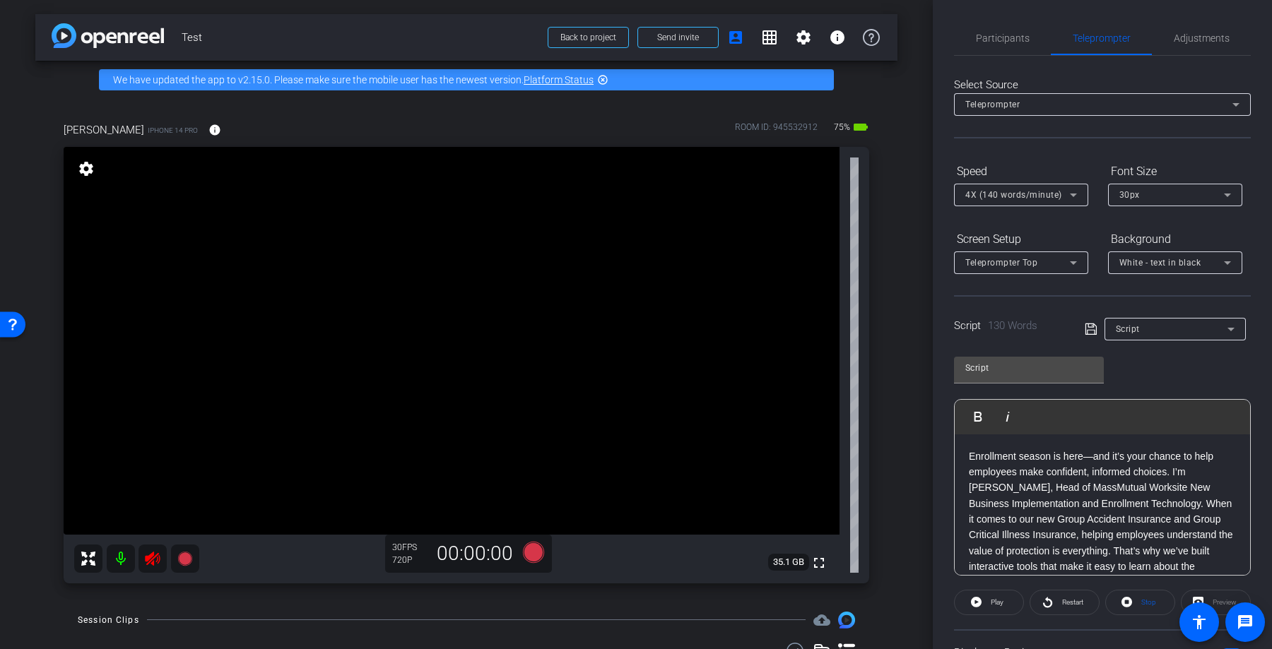
click at [948, 129] on div "Participants Teleprompter Adjustments settings Jared Dobiecki flip Director Eve…" at bounding box center [1102, 324] width 339 height 649
click at [532, 556] on icon at bounding box center [533, 551] width 21 height 21
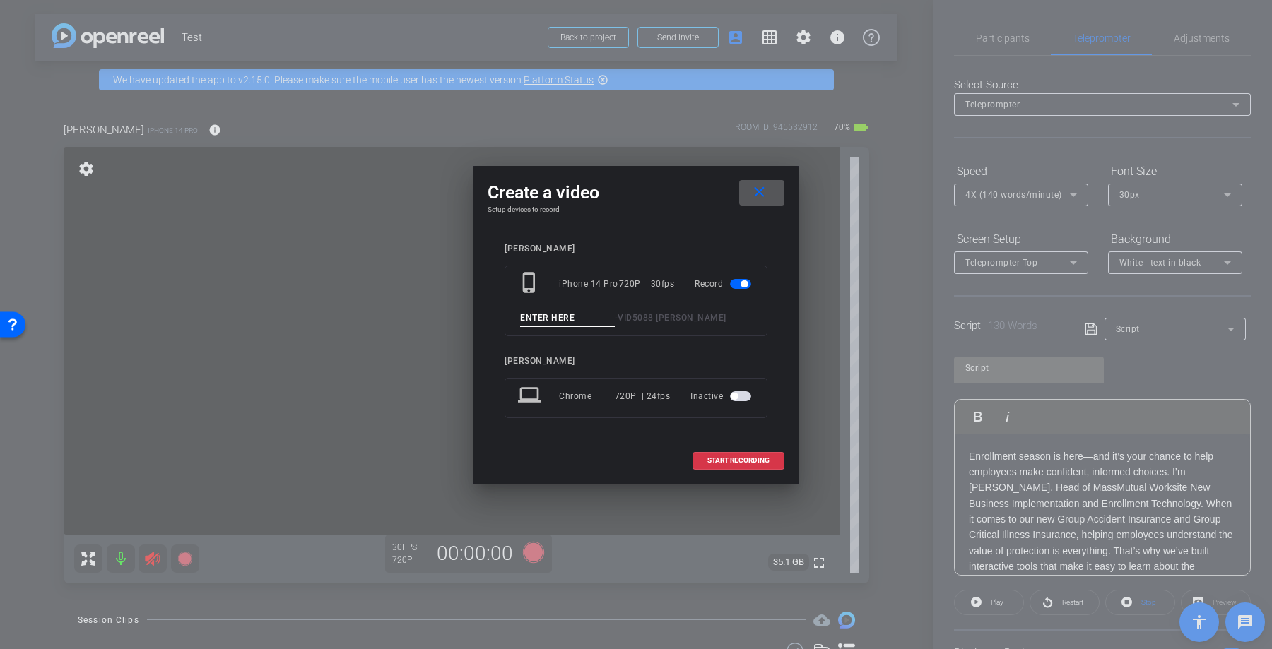
click at [781, 199] on span at bounding box center [761, 193] width 45 height 34
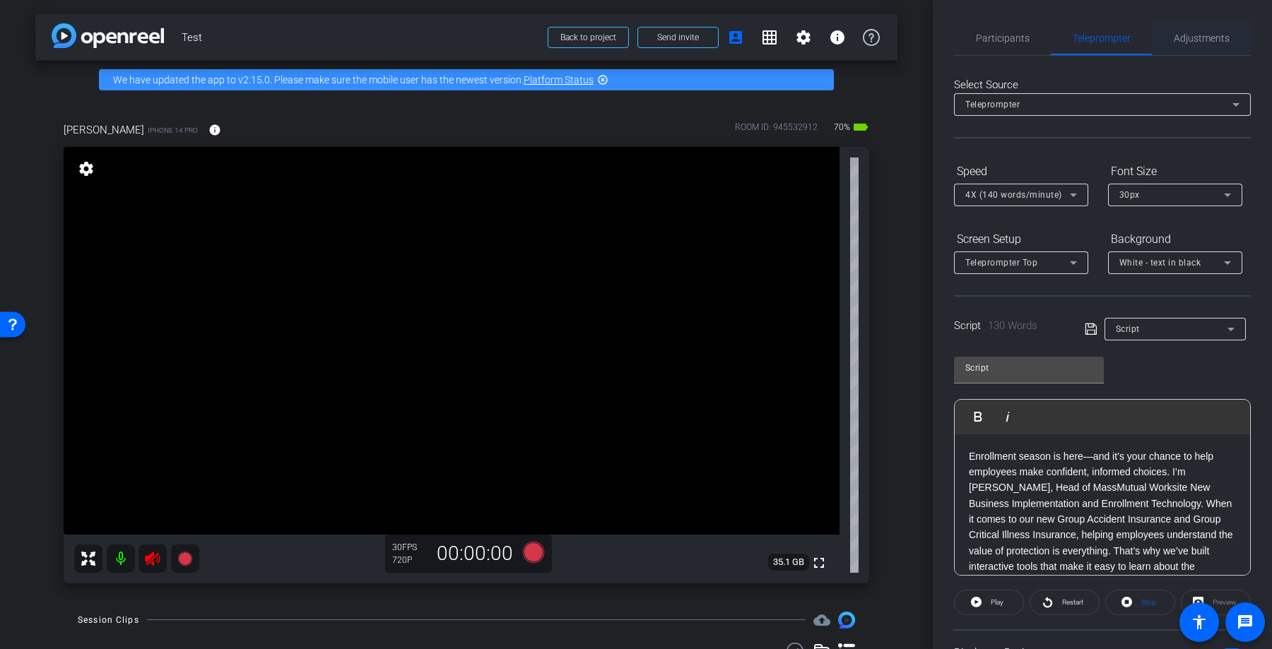
click at [1170, 34] on div "Adjustments" at bounding box center [1201, 38] width 99 height 34
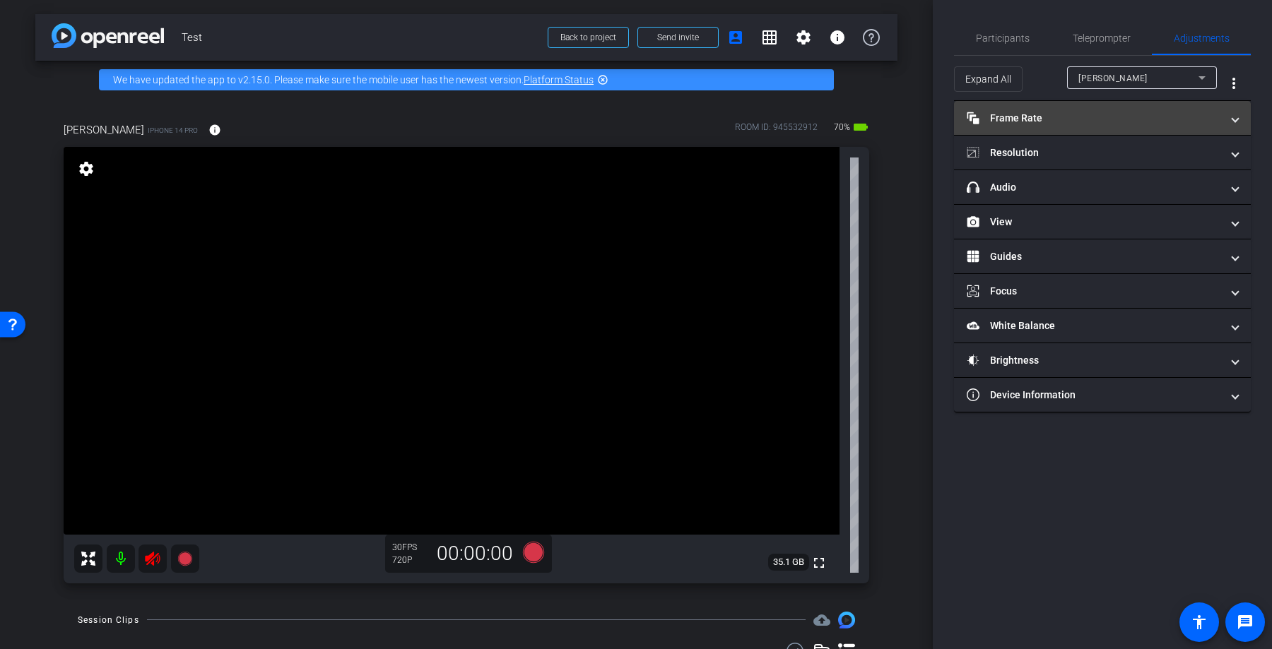
click at [1071, 122] on mat-panel-title "Frame Rate Frame Rate" at bounding box center [1094, 118] width 254 height 15
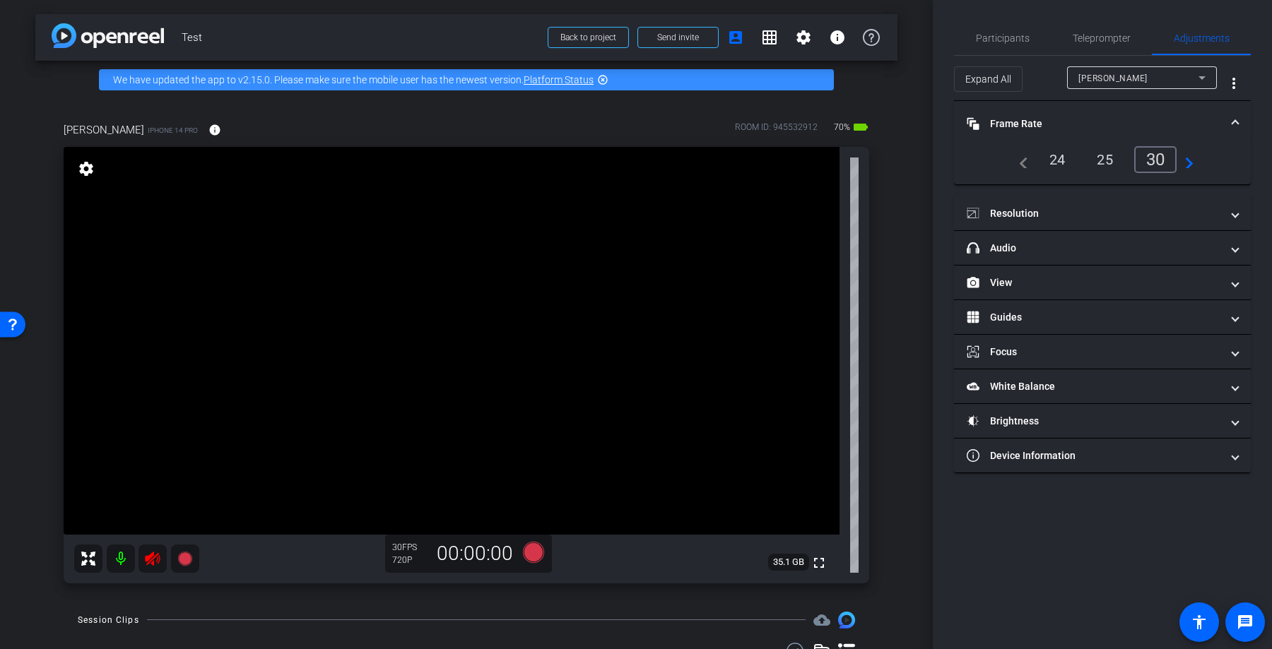
click at [1049, 170] on div "24" at bounding box center [1057, 160] width 37 height 24
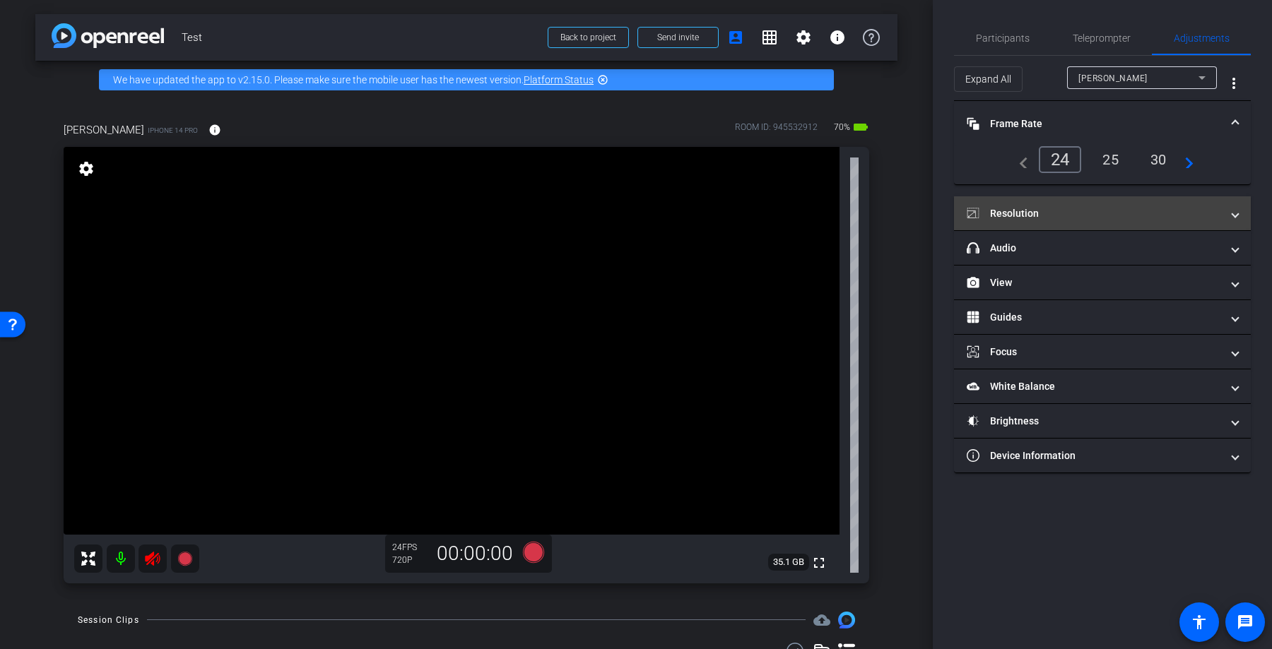
click at [1062, 218] on mat-panel-title "Resolution" at bounding box center [1094, 213] width 254 height 15
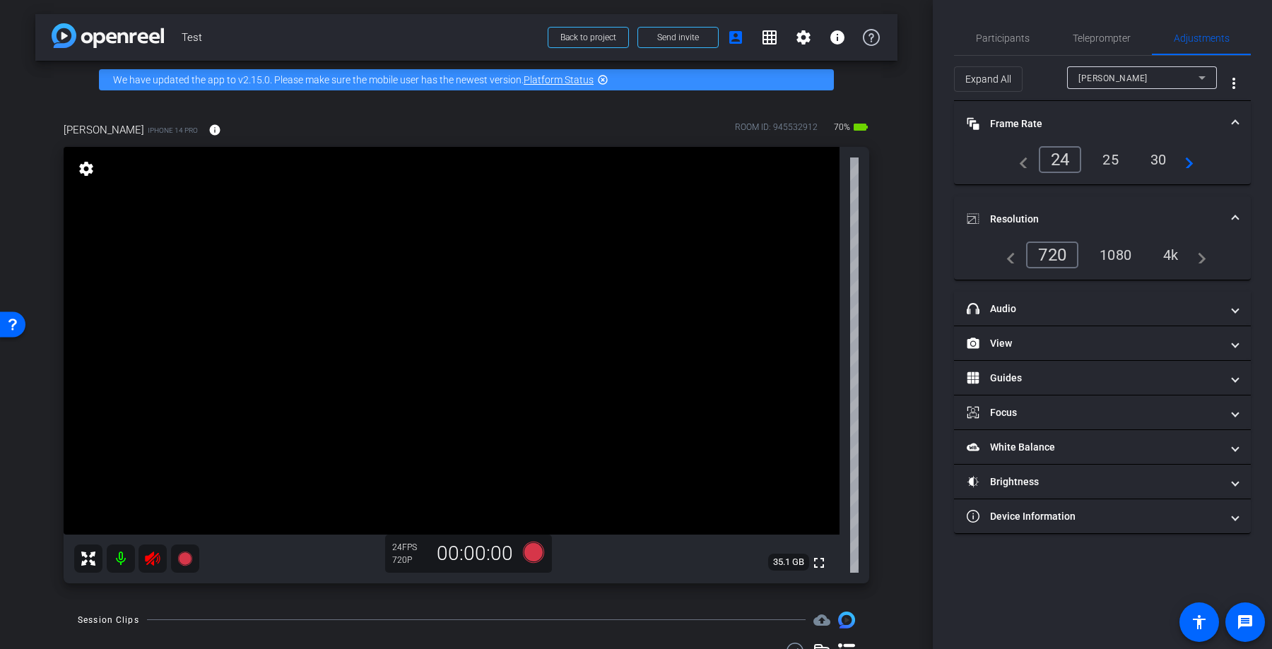
click at [1114, 252] on div "1080" at bounding box center [1115, 255] width 53 height 24
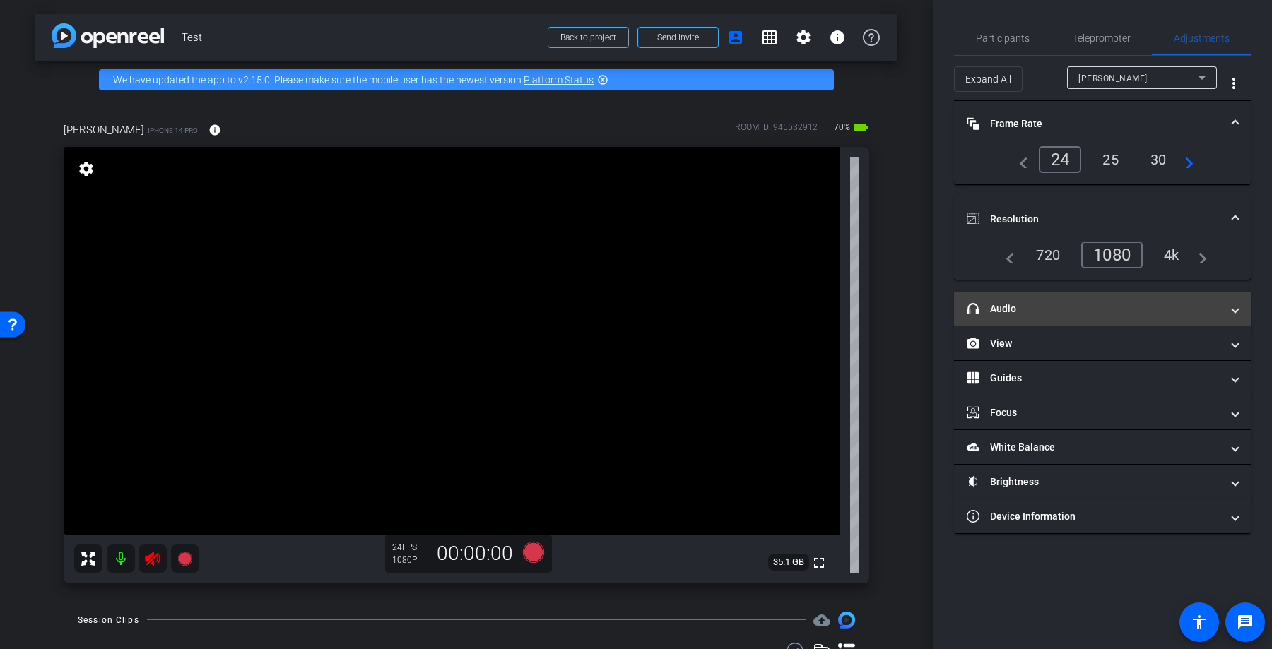
click at [1164, 312] on mat-panel-title "headphone icon Audio" at bounding box center [1094, 309] width 254 height 15
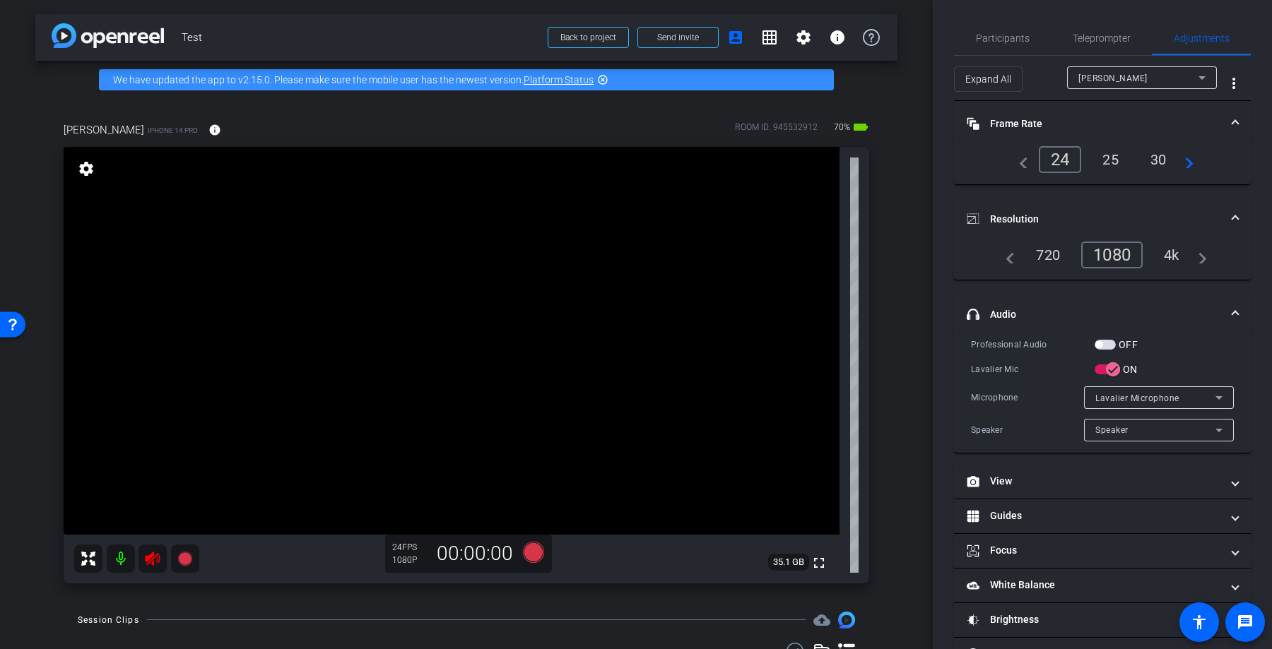
click at [1164, 312] on mat-panel-title "headphone icon Audio" at bounding box center [1094, 314] width 254 height 15
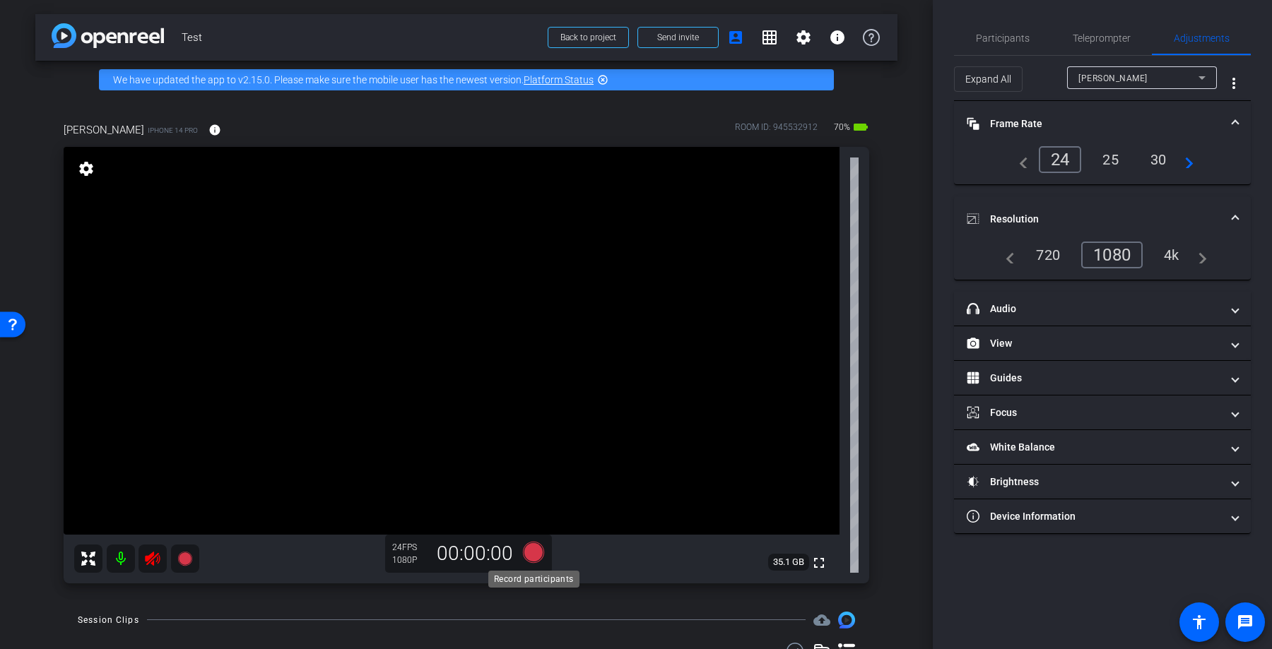
click at [531, 548] on icon at bounding box center [533, 551] width 21 height 21
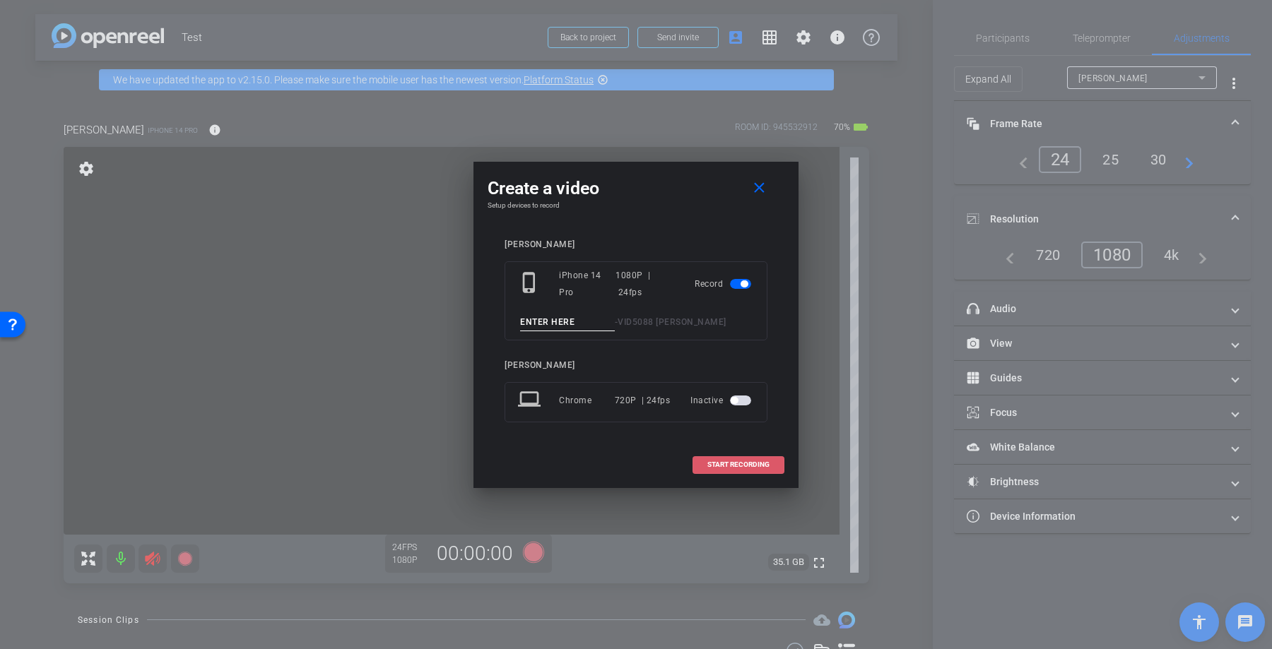
click at [731, 466] on span "START RECORDING" at bounding box center [738, 464] width 62 height 7
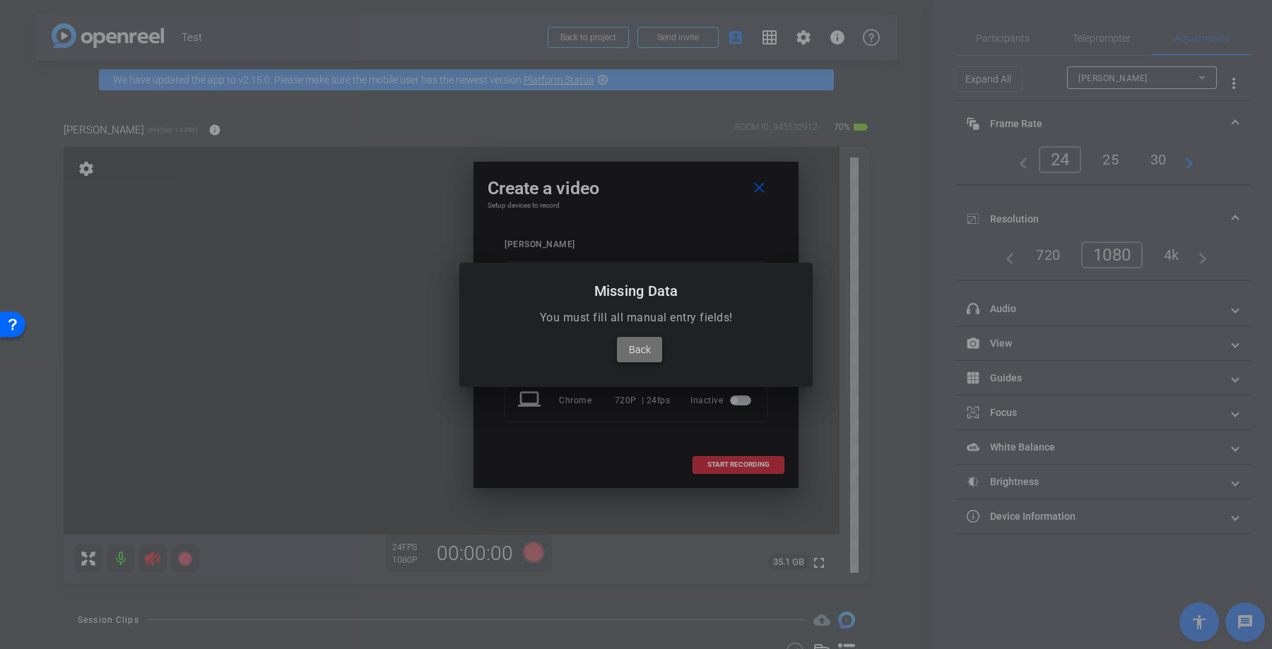
click at [651, 357] on span at bounding box center [639, 350] width 45 height 34
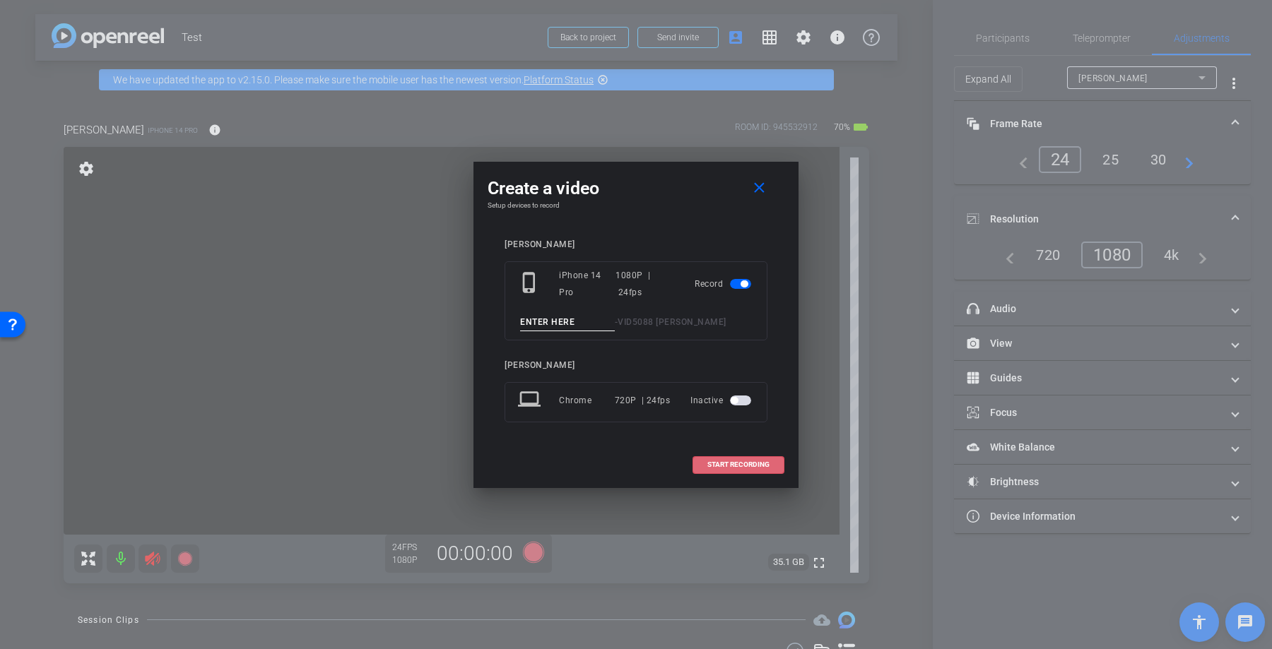
click at [644, 326] on span "VID5088 [PERSON_NAME]" at bounding box center [672, 322] width 109 height 10
click at [592, 318] on input at bounding box center [567, 323] width 95 height 18
type input "Test1"
click at [725, 461] on span "START RECORDING" at bounding box center [738, 464] width 62 height 7
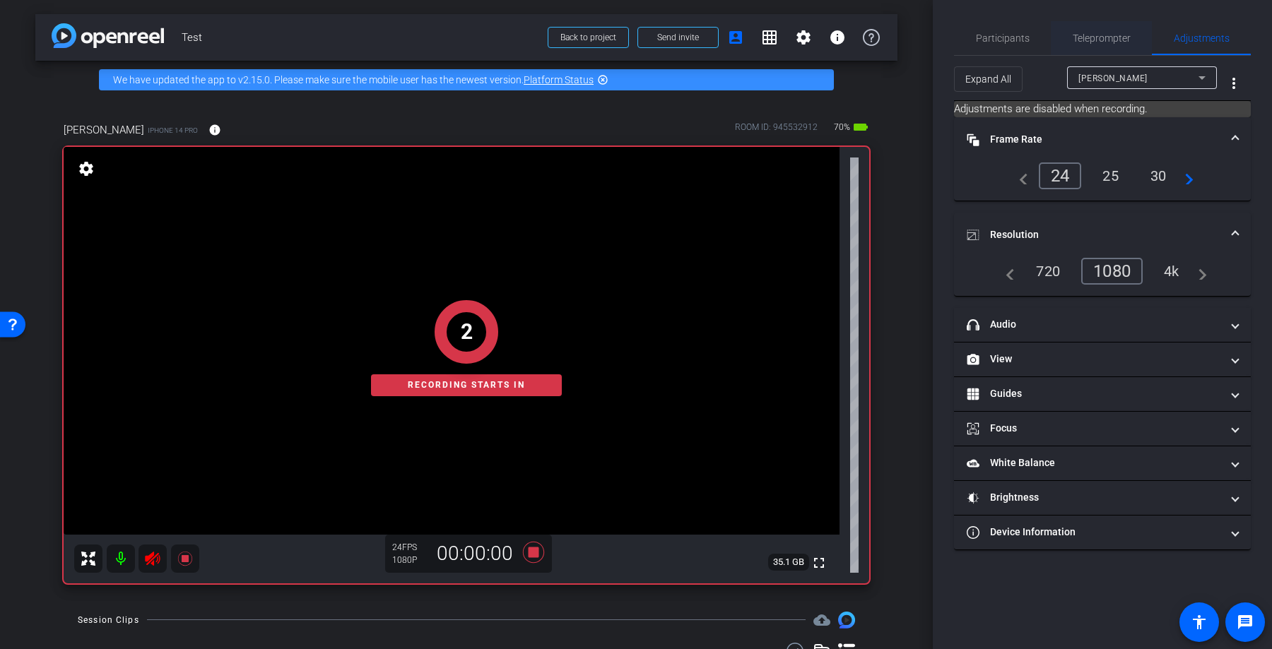
click at [1090, 42] on span "Teleprompter" at bounding box center [1102, 38] width 58 height 10
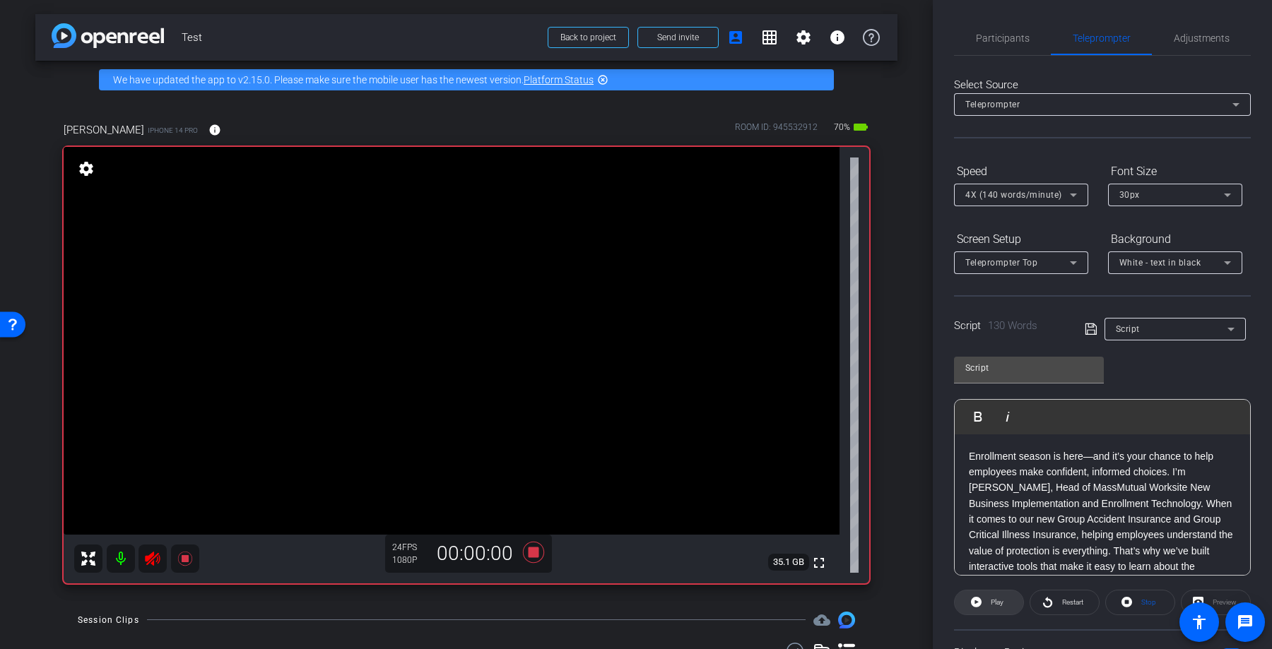
click at [988, 601] on span "Play" at bounding box center [995, 603] width 16 height 20
click at [1069, 608] on span "Restart" at bounding box center [1070, 603] width 25 height 20
click at [536, 555] on icon at bounding box center [533, 551] width 21 height 21
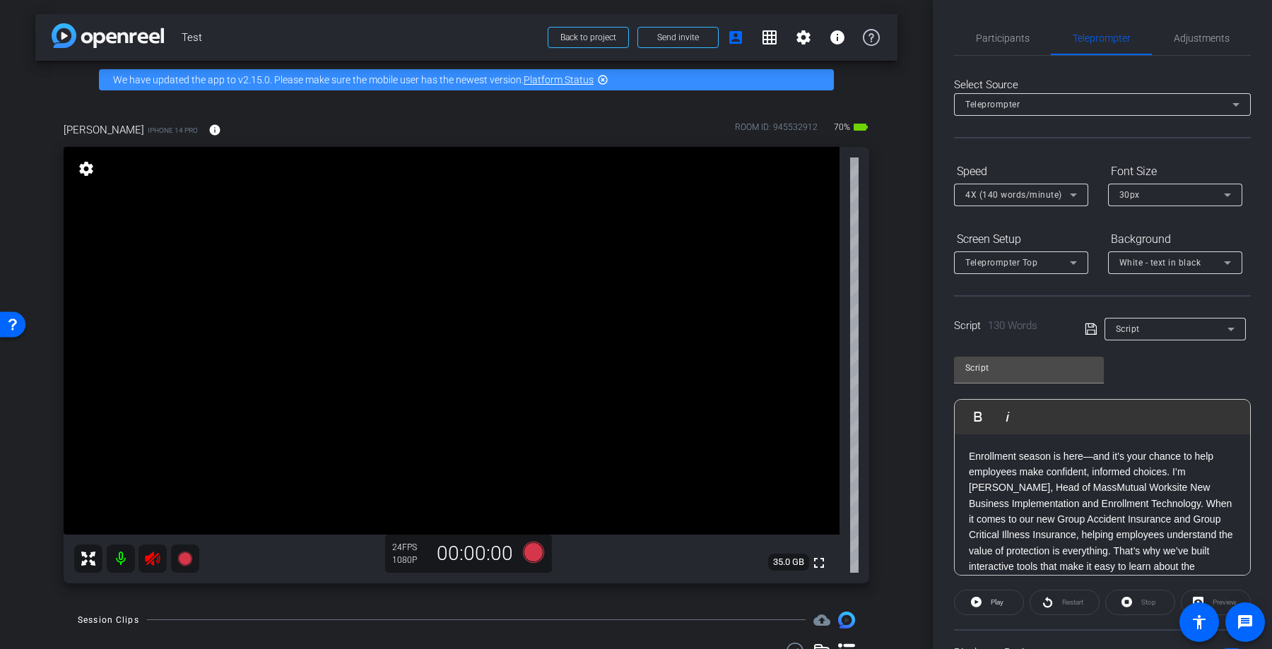
click at [1058, 601] on div "Restart" at bounding box center [1065, 602] width 70 height 25
click at [1006, 471] on p "Enrollment season is here—and it’s your chance to help employees make confident…" at bounding box center [1102, 575] width 267 height 253
click at [1134, 605] on div "Stop" at bounding box center [1140, 602] width 70 height 25
click at [606, 81] on mat-icon "highlight_off" at bounding box center [602, 79] width 11 height 11
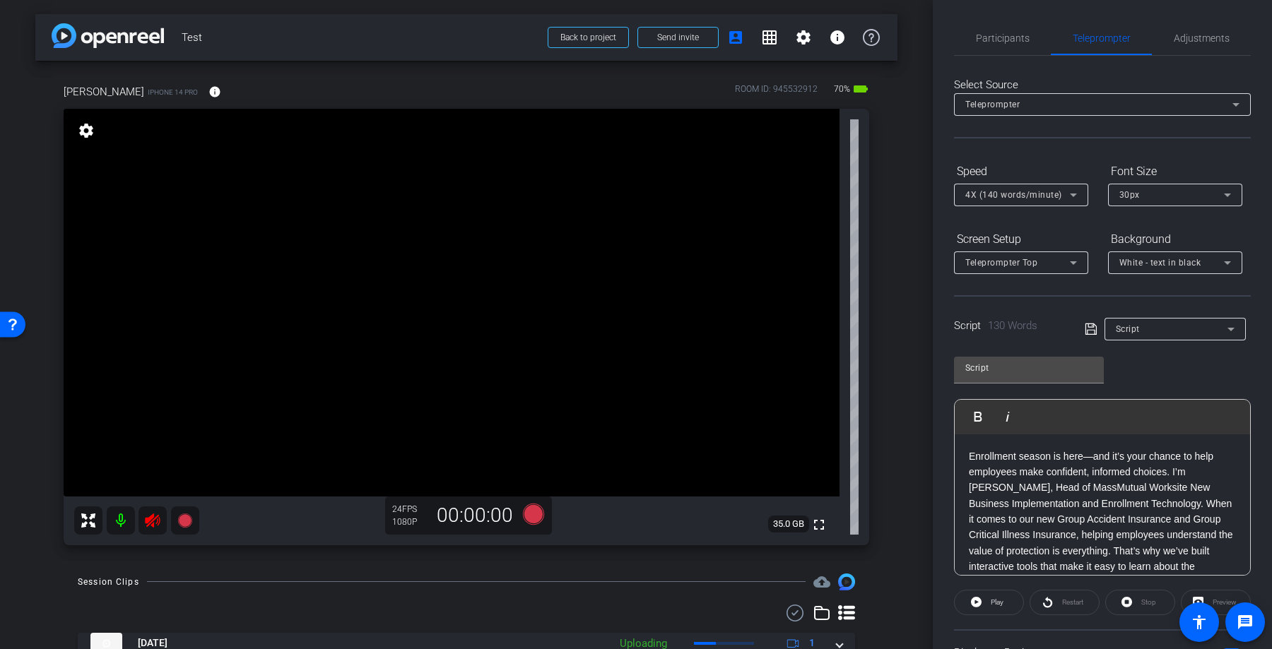
click at [1070, 206] on div at bounding box center [1021, 214] width 134 height 16
click at [1075, 196] on icon at bounding box center [1073, 195] width 17 height 17
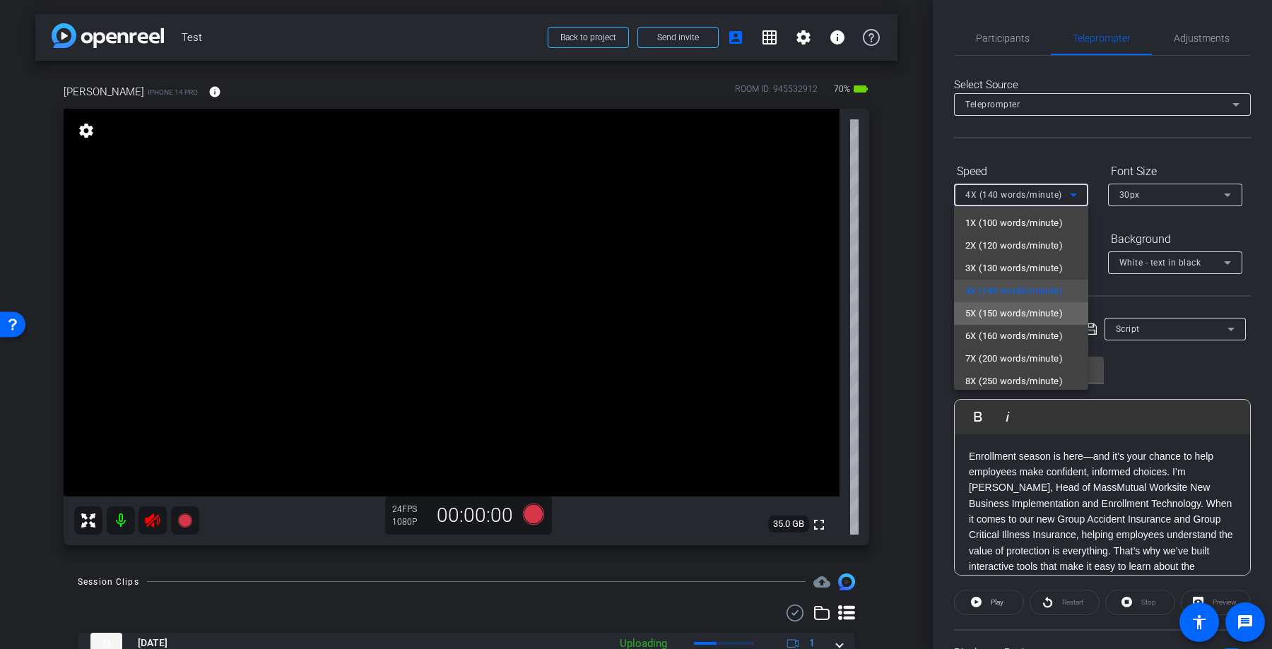
click at [1017, 304] on mat-option "5X (150 words/minute)" at bounding box center [1021, 313] width 134 height 23
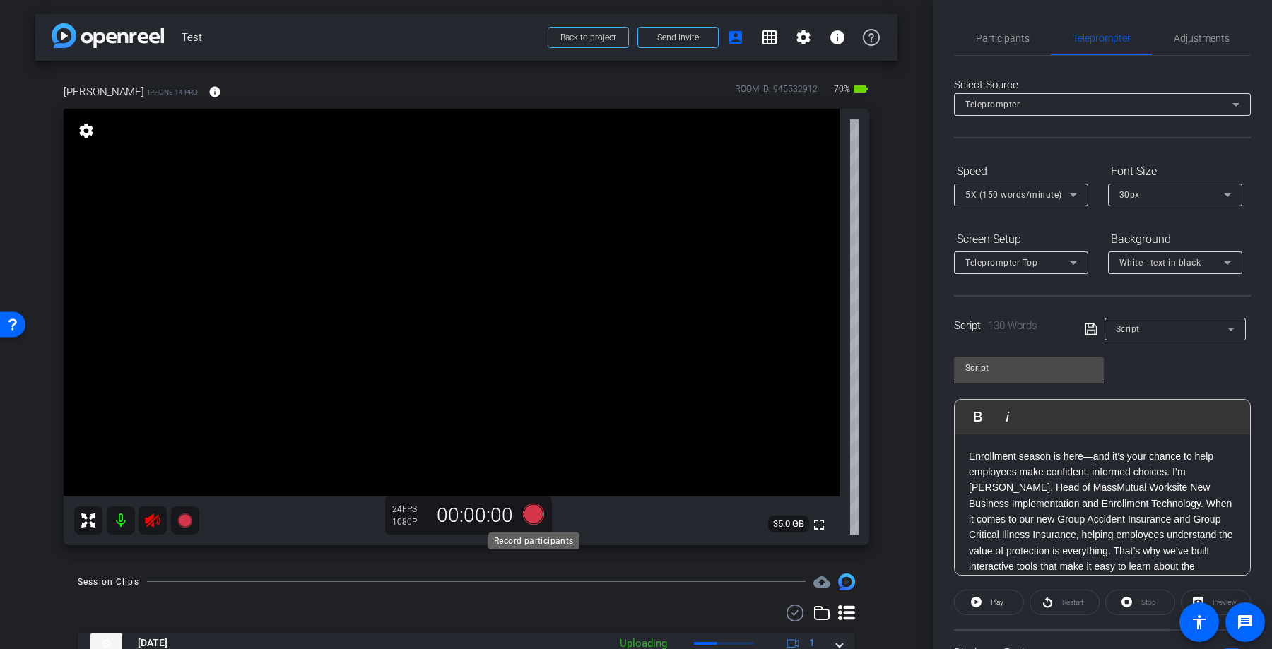
click at [521, 514] on icon at bounding box center [534, 514] width 34 height 25
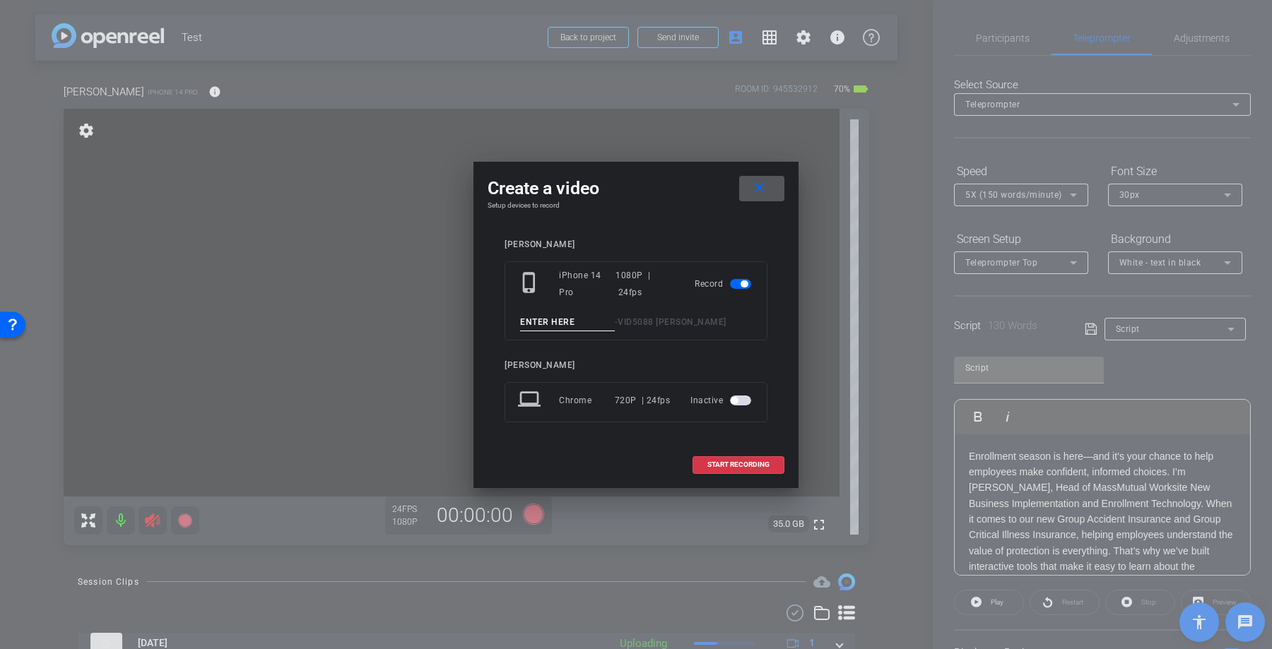
click at [602, 324] on input at bounding box center [567, 323] width 95 height 18
type input "Test2"
click at [762, 459] on span at bounding box center [738, 465] width 90 height 34
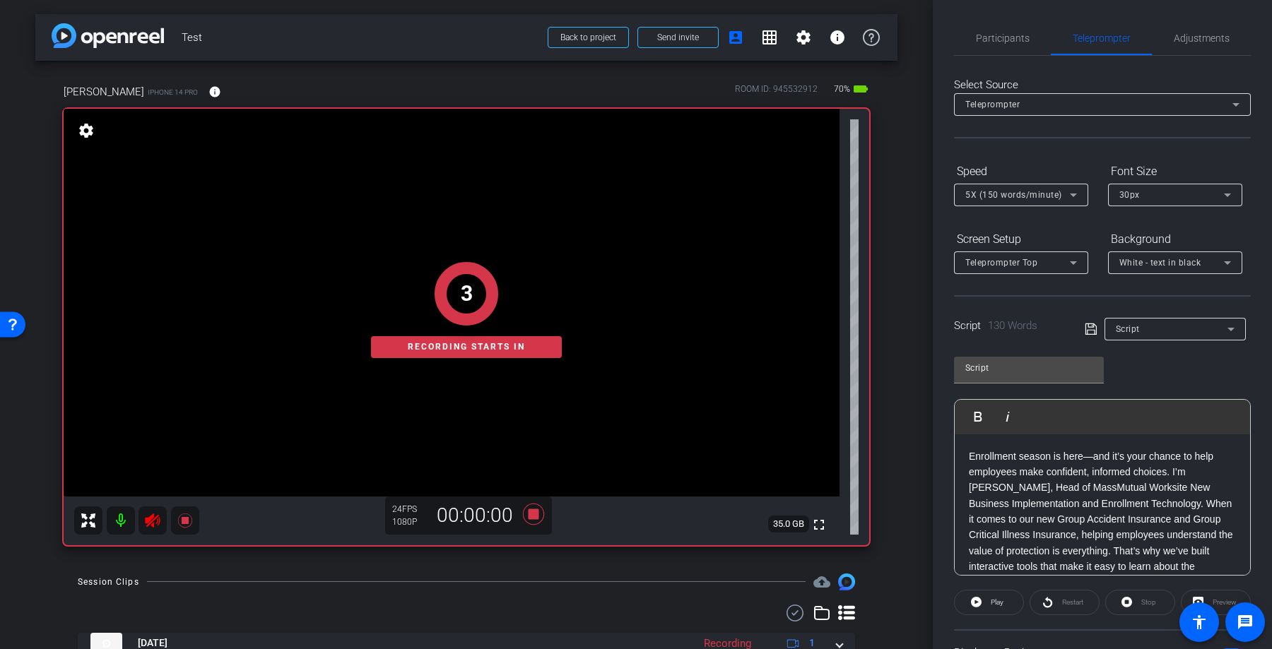
click at [1054, 606] on div "Restart" at bounding box center [1065, 602] width 70 height 25
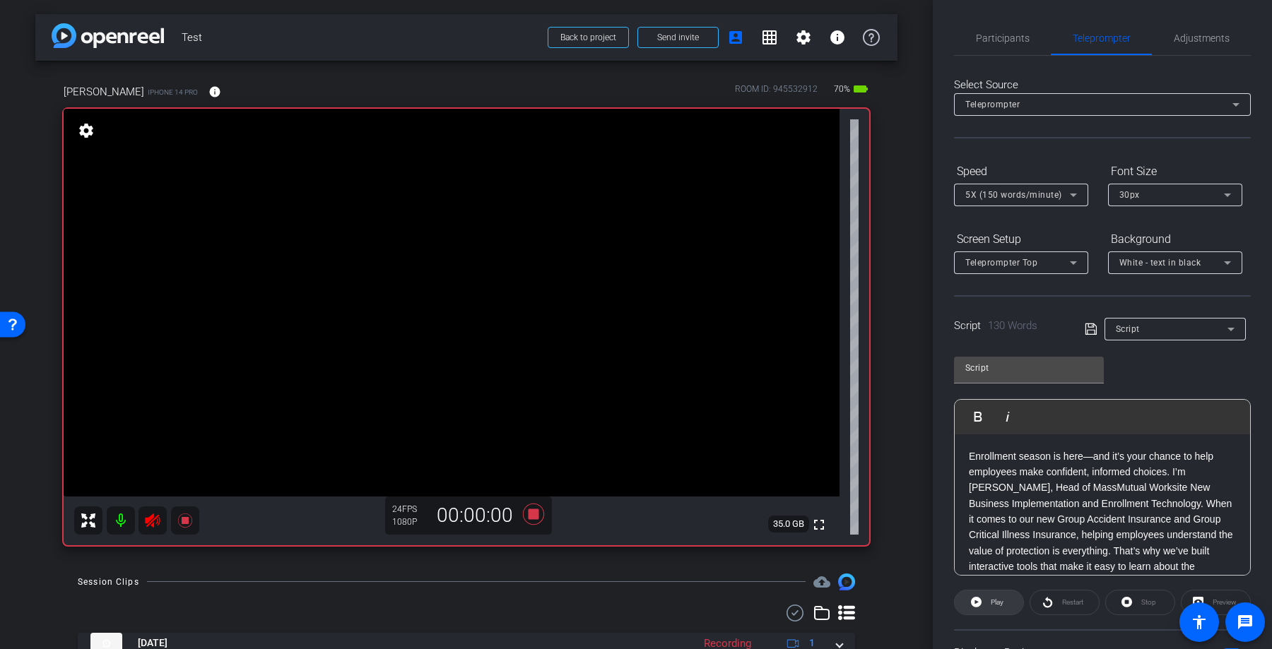
click at [994, 601] on span "Play" at bounding box center [997, 602] width 13 height 8
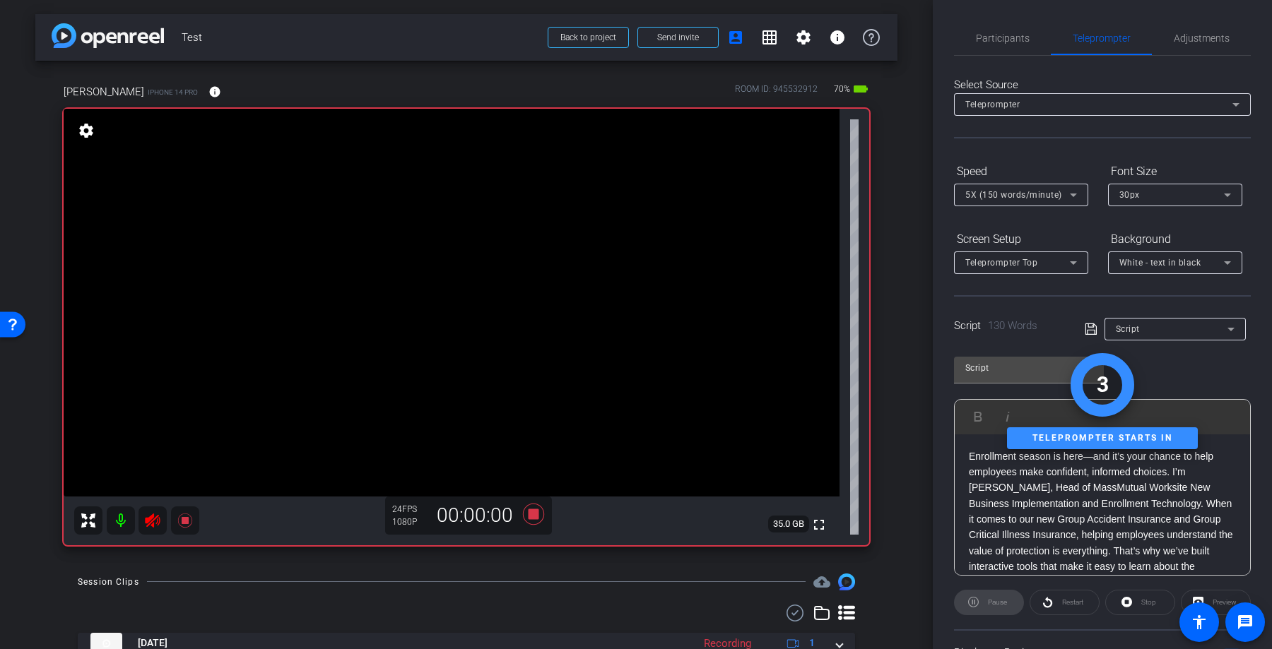
click at [1067, 606] on div "Restart" at bounding box center [1065, 602] width 70 height 25
click at [1150, 602] on div "Stop" at bounding box center [1140, 602] width 70 height 25
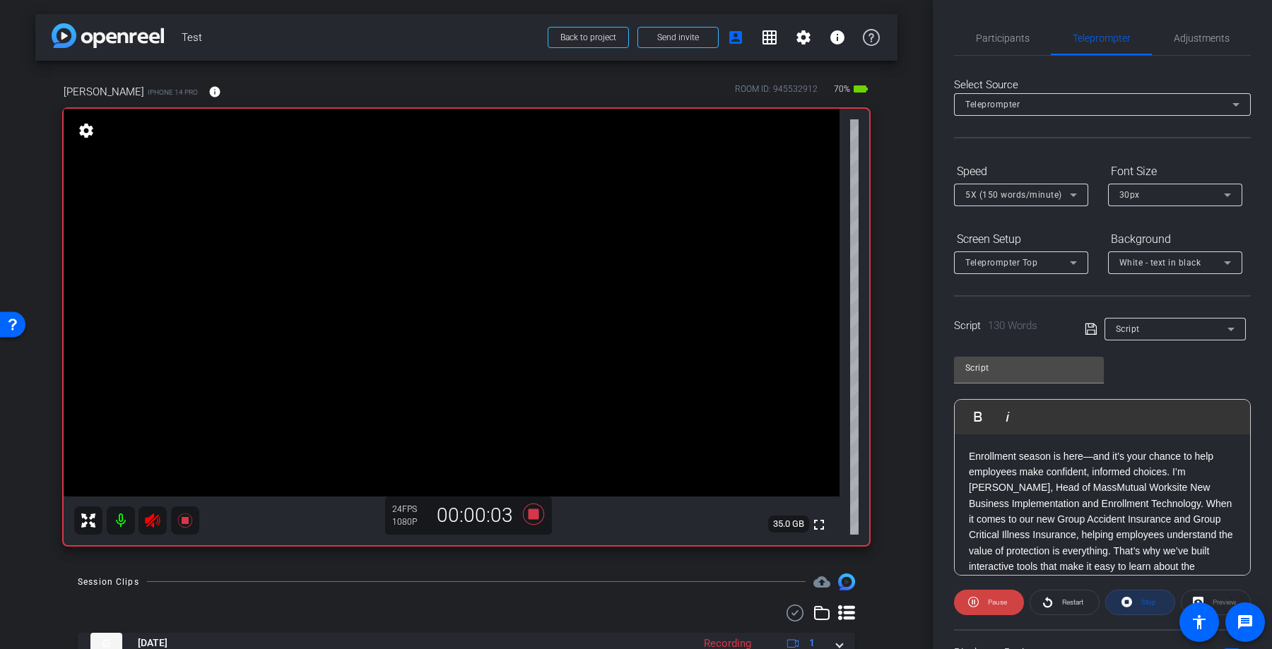
click at [1143, 602] on span "Stop" at bounding box center [1148, 602] width 15 height 8
click at [1061, 599] on div "Restart" at bounding box center [1065, 602] width 70 height 25
click at [981, 598] on icon at bounding box center [976, 603] width 11 height 18
click at [528, 517] on icon at bounding box center [534, 514] width 34 height 25
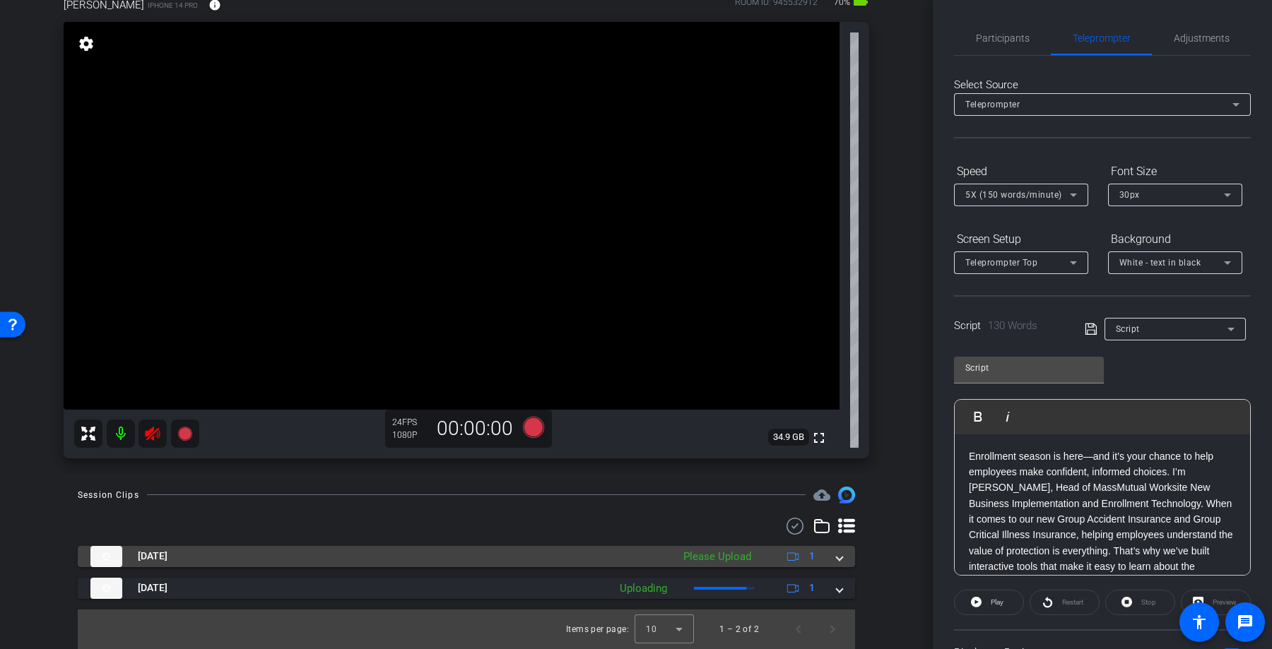
click at [729, 548] on mat-panel-description "Please Upload 1" at bounding box center [750, 556] width 149 height 21
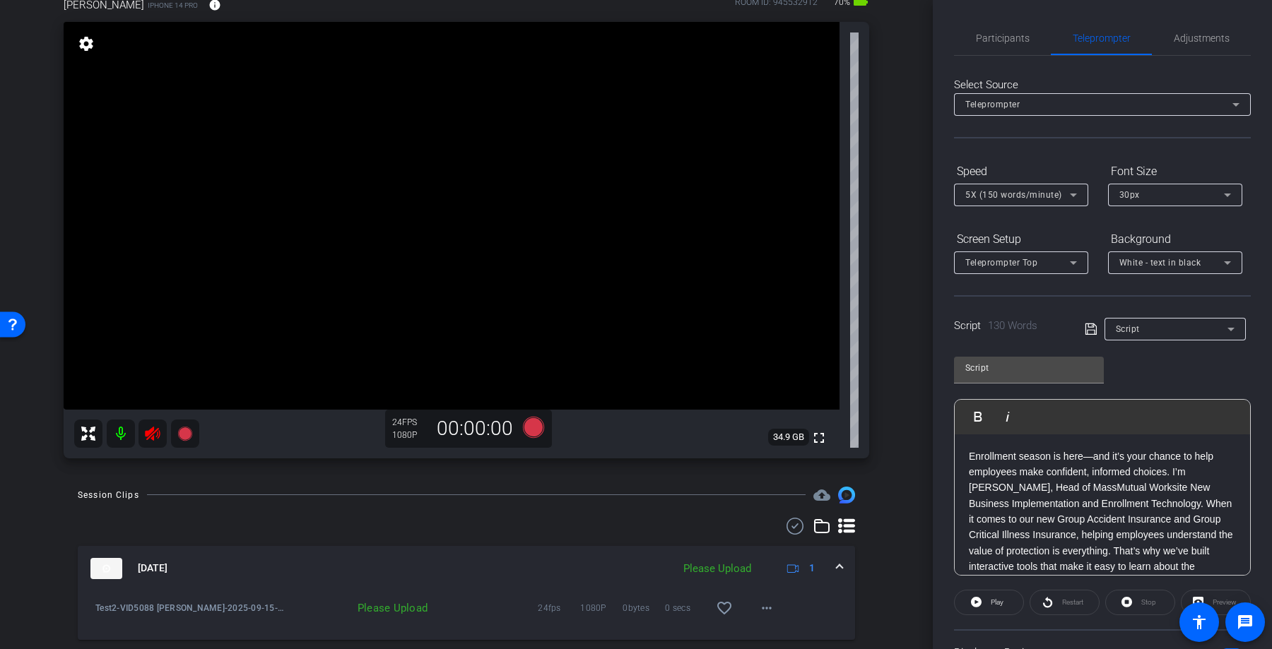
click at [421, 616] on div "Please Upload 24fps 1080P 0bytes 0 secs favorite_border more_horiz" at bounding box center [534, 608] width 499 height 34
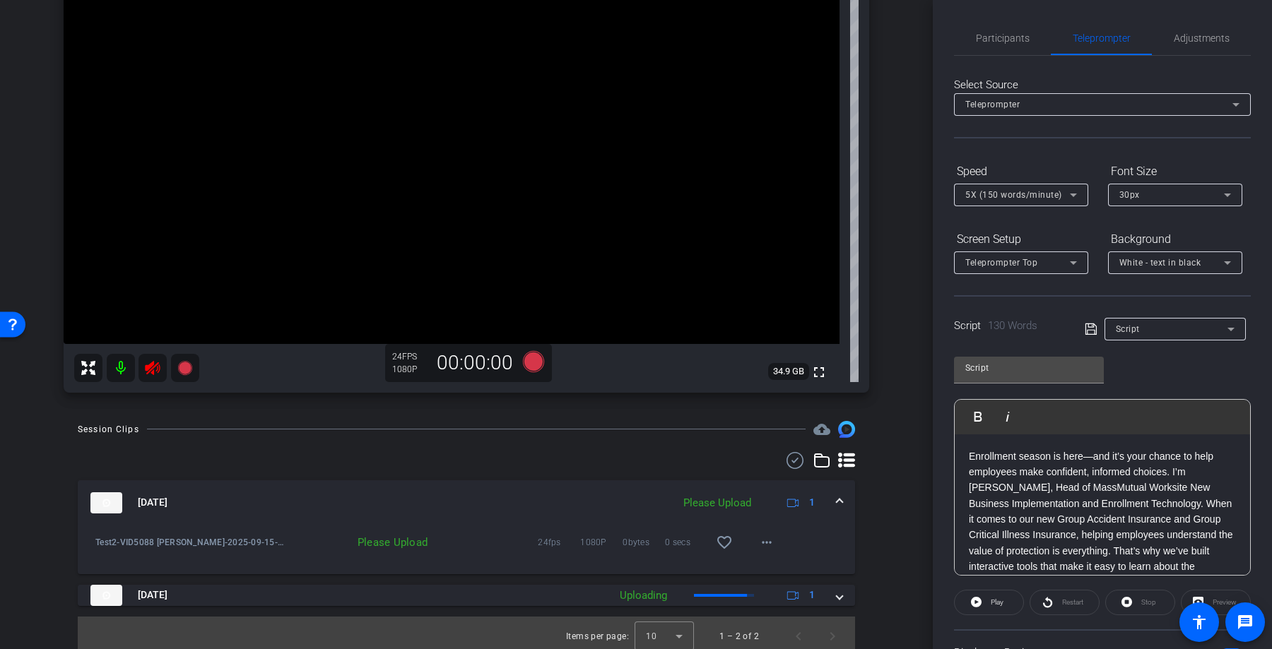
scroll to position [160, 0]
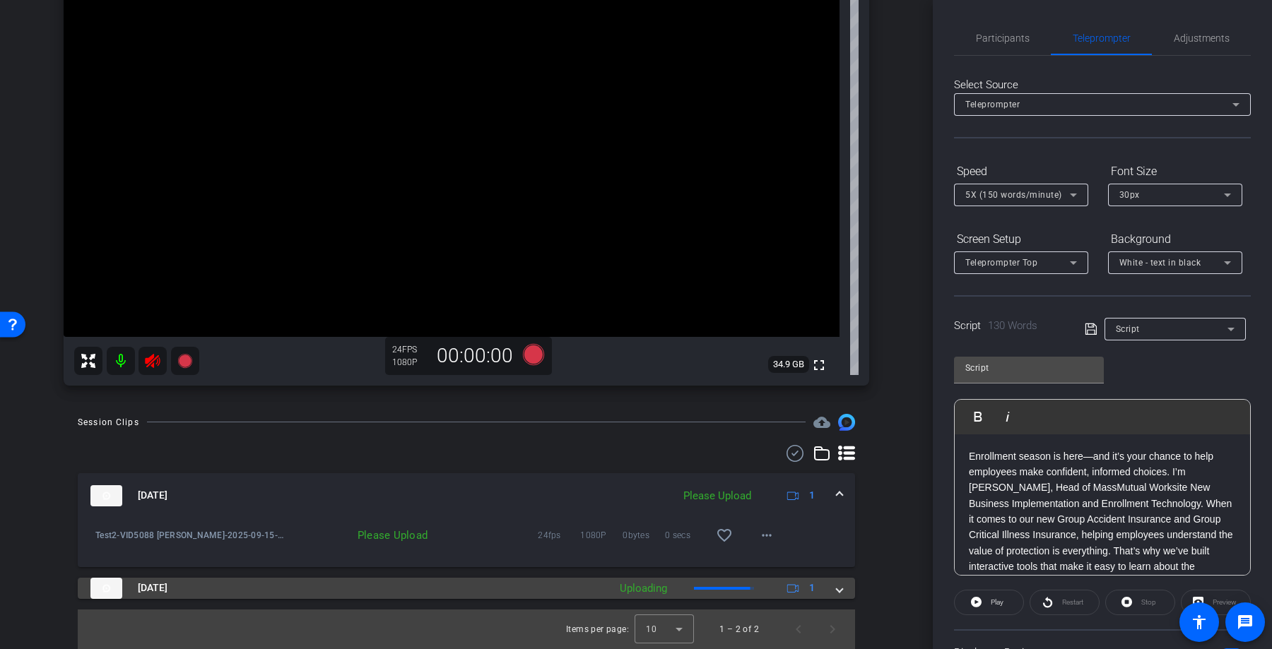
click at [598, 583] on mat-panel-title "Sep 15, 2025" at bounding box center [345, 588] width 511 height 21
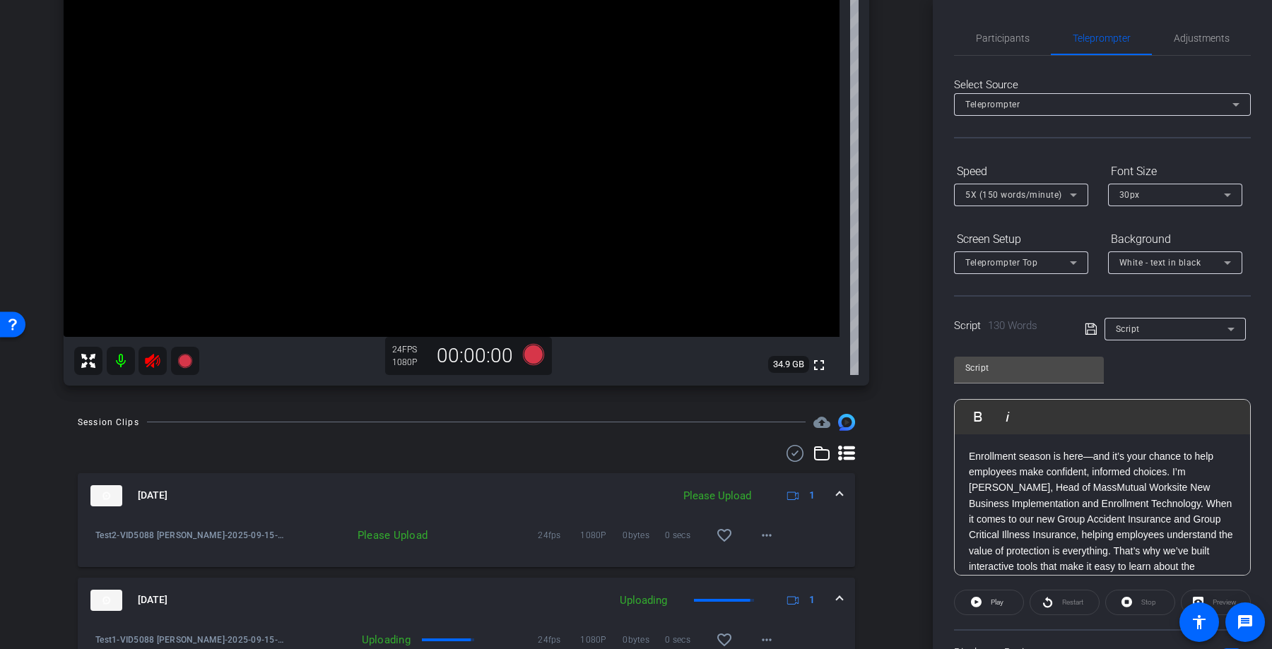
scroll to position [232, 0]
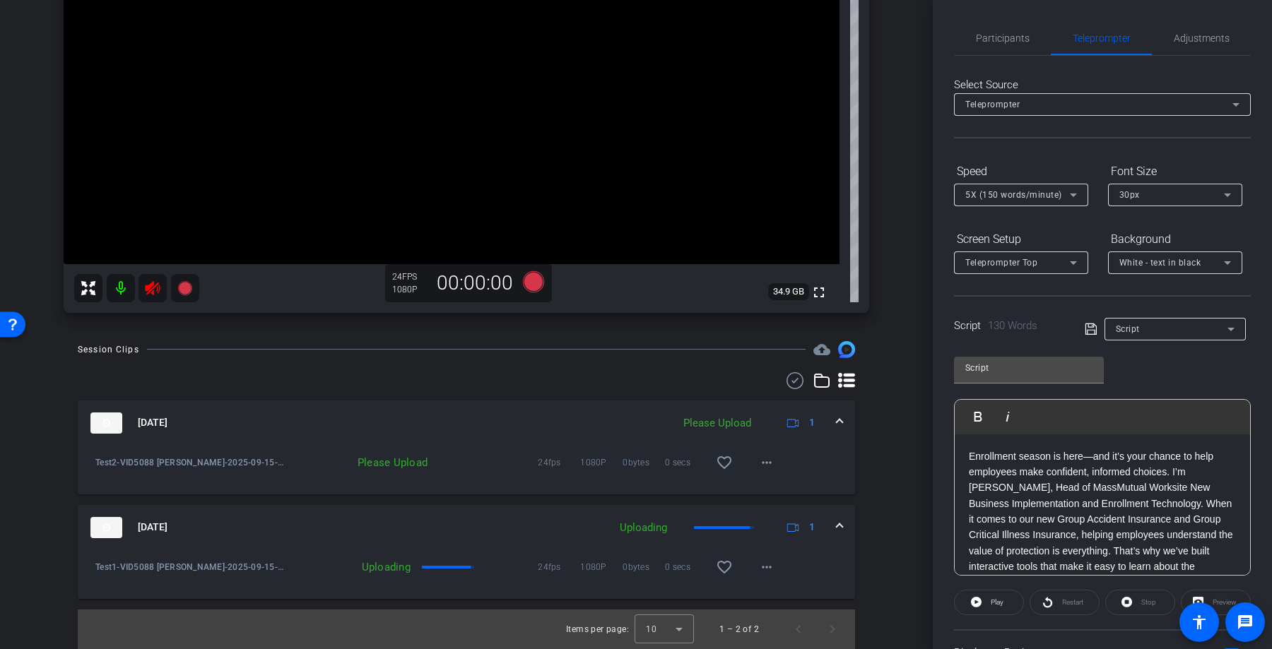
click at [379, 569] on div "Uploading" at bounding box center [351, 567] width 133 height 14
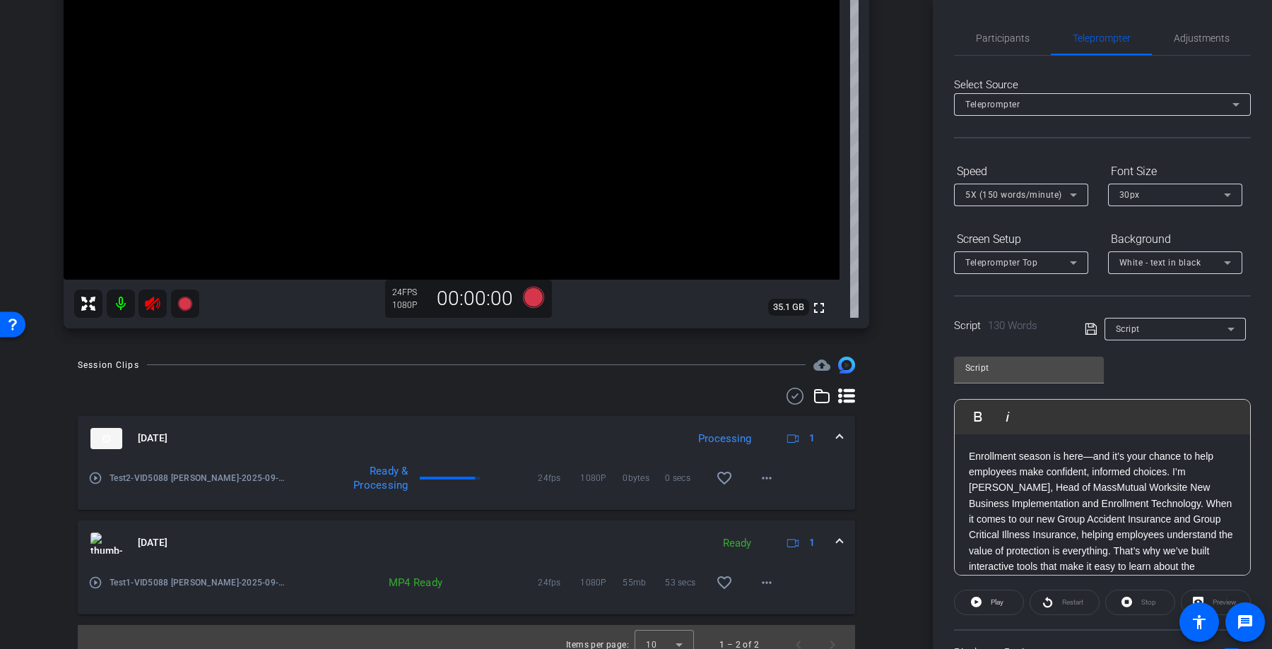
scroll to position [221, 0]
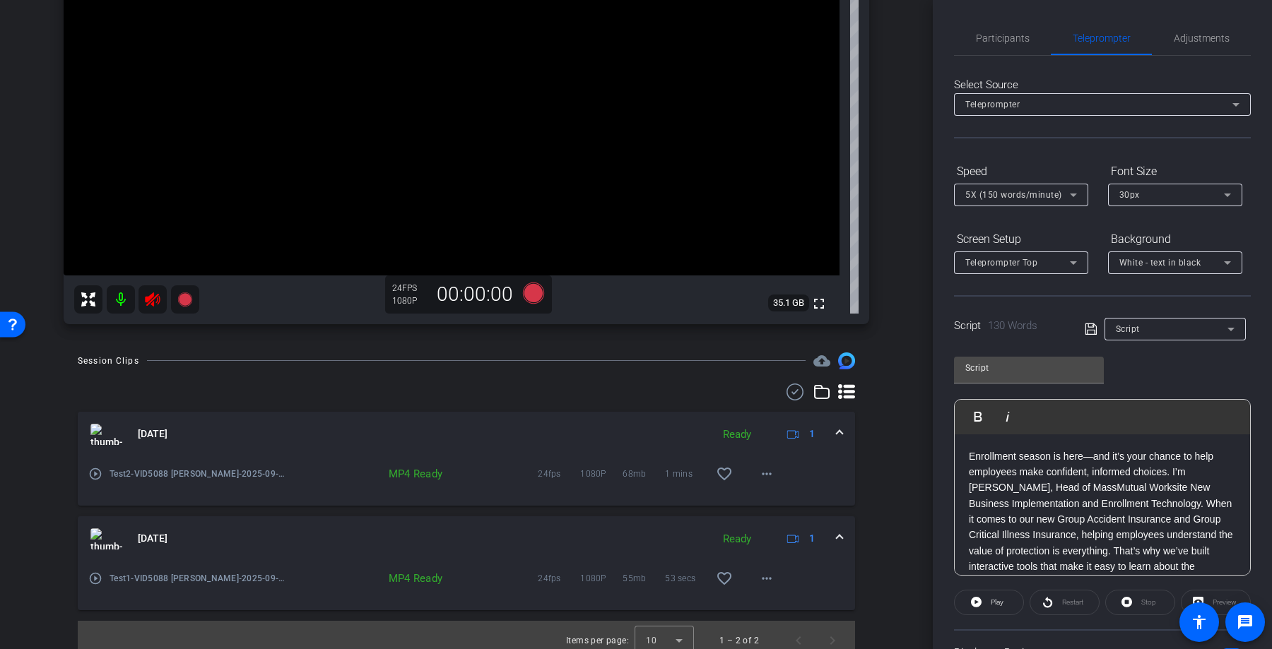
click at [92, 473] on mat-icon "play_circle_outline" at bounding box center [95, 474] width 14 height 14
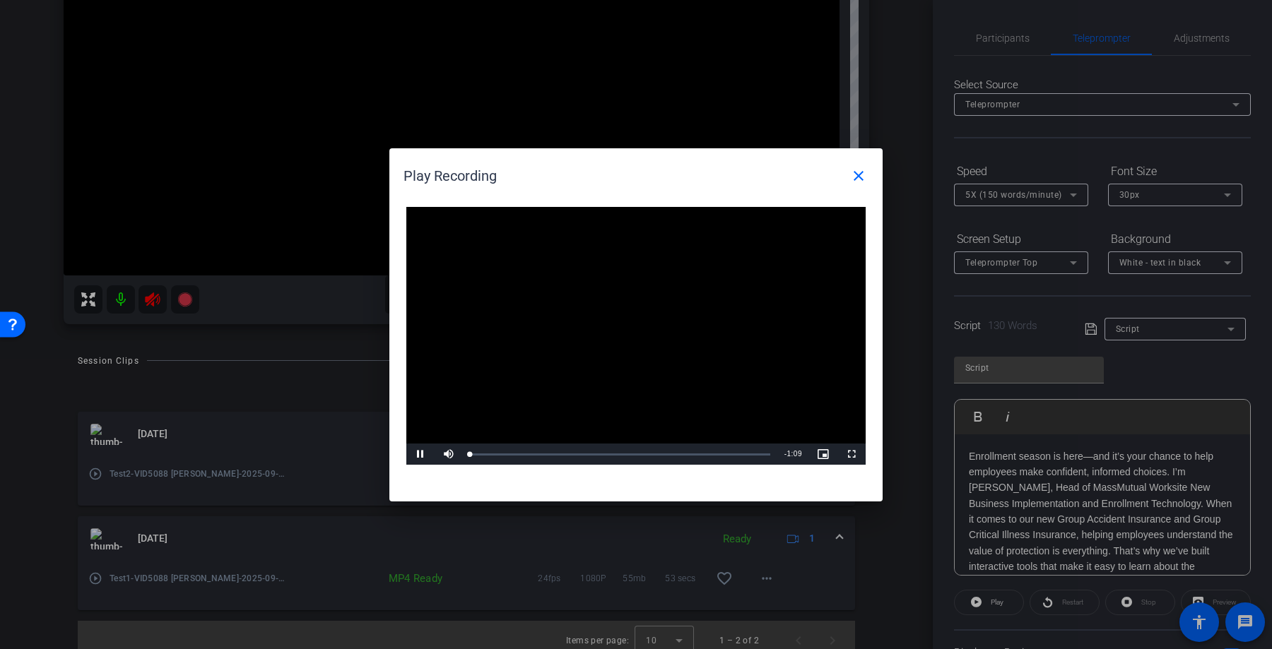
click at [606, 322] on video "Video Player" at bounding box center [635, 336] width 459 height 259
click at [412, 454] on span "Video Player" at bounding box center [420, 454] width 28 height 0
click at [562, 458] on div "Loaded : 100.00% 0:21 0:02" at bounding box center [620, 454] width 314 height 21
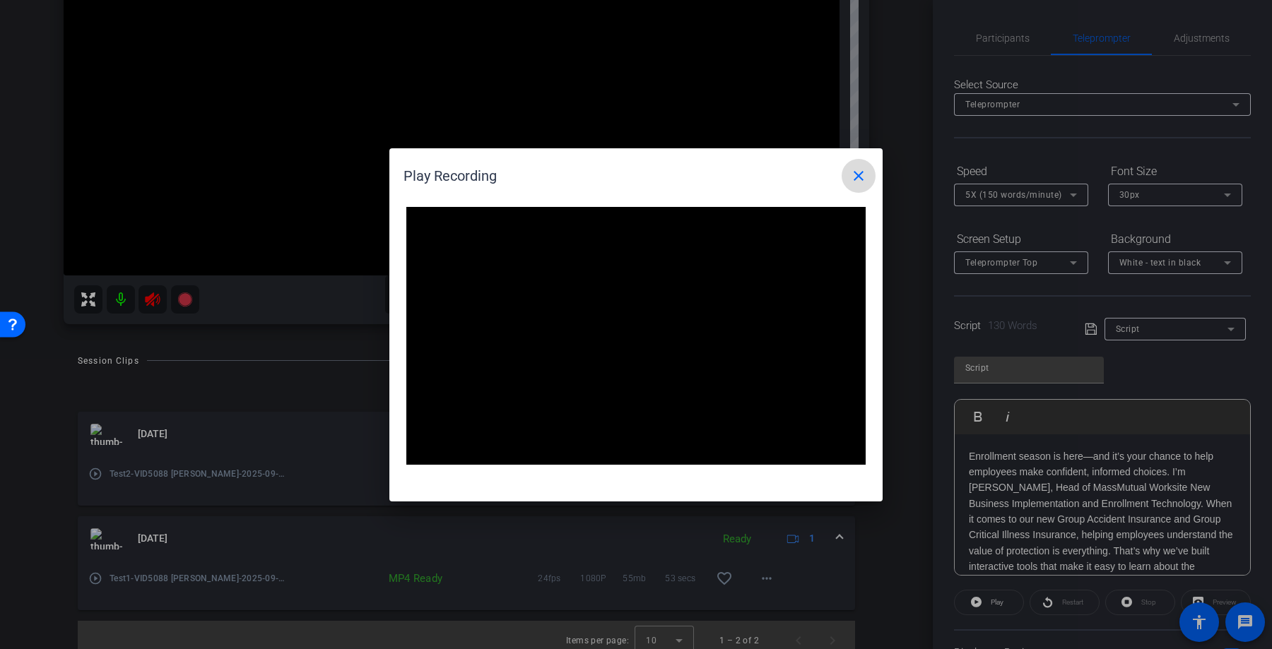
click at [861, 183] on mat-icon "close" at bounding box center [858, 175] width 17 height 17
